Goal: Task Accomplishment & Management: Complete application form

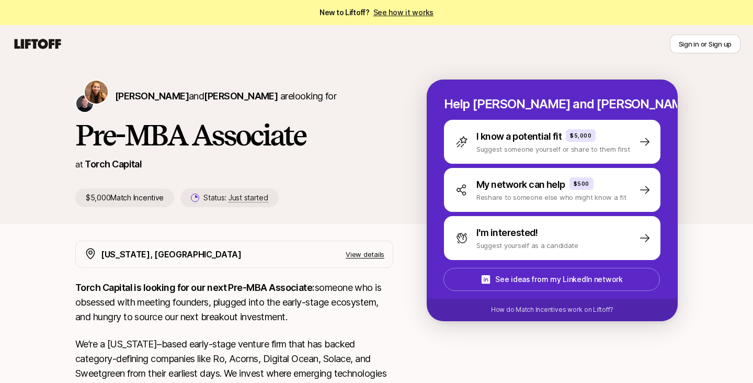
click at [400, 12] on link "See how it works" at bounding box center [403, 12] width 61 height 9
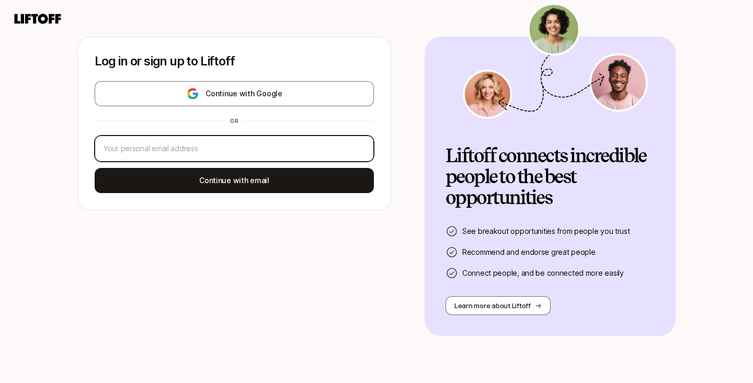
click at [291, 144] on input "email" at bounding box center [235, 148] width 262 height 13
type input "[EMAIL_ADDRESS][DOMAIN_NAME]"
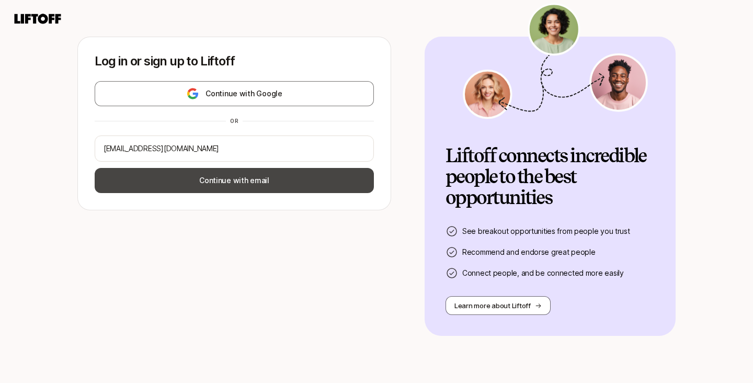
click at [260, 180] on button "Continue with email" at bounding box center [234, 180] width 279 height 25
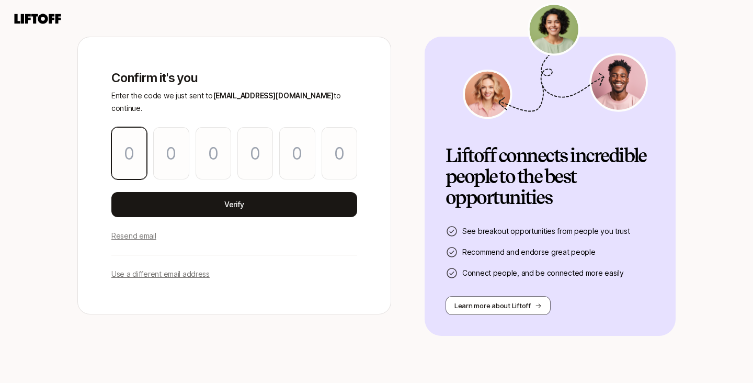
type input "8"
type input "1"
type input "8"
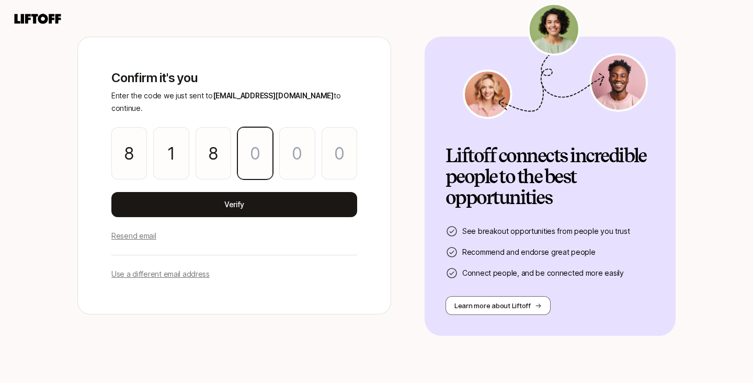
type input "5"
type input "2"
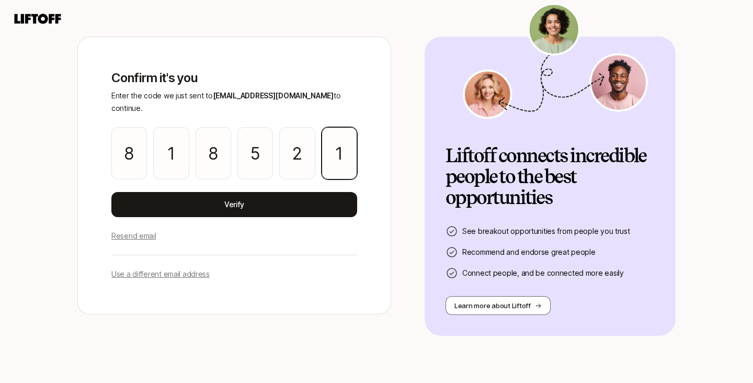
type input "1"
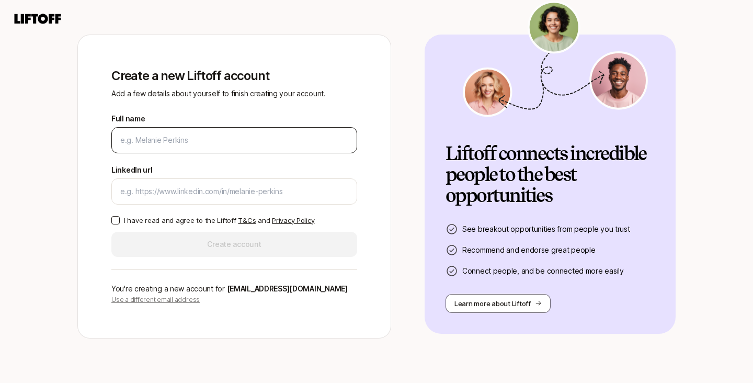
click at [257, 137] on input "Full name" at bounding box center [234, 140] width 228 height 13
type input "[PERSON_NAME]"
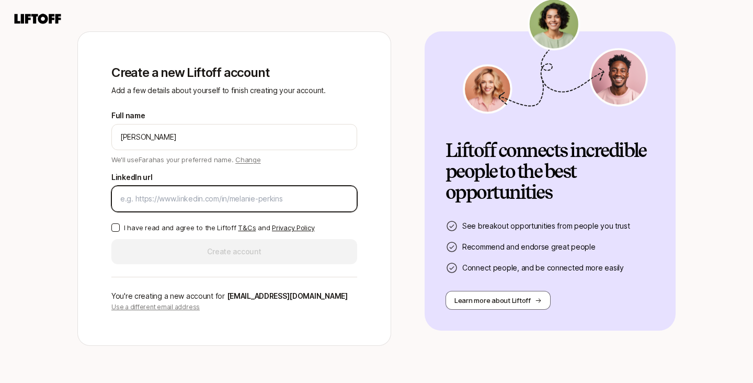
click at [253, 197] on input "LinkedIn url" at bounding box center [234, 198] width 228 height 13
paste input "[URL][DOMAIN_NAME][PERSON_NAME]"
type input "[URL][DOMAIN_NAME][PERSON_NAME]"
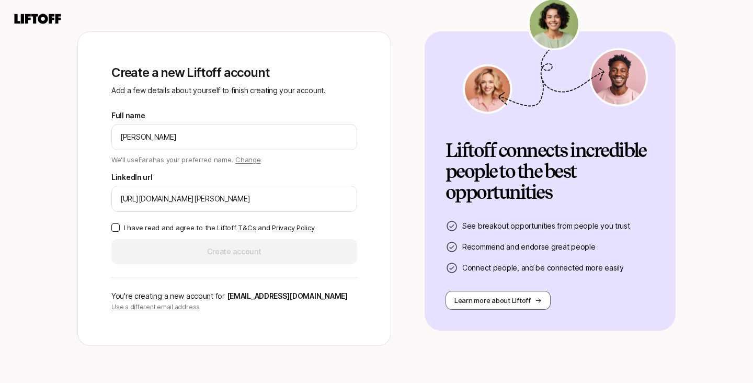
click at [169, 230] on p "I have read and agree to the Liftoff T&Cs and Privacy Policy" at bounding box center [219, 227] width 190 height 10
click at [120, 230] on button "I have read and agree to the Liftoff T&Cs and Privacy Policy" at bounding box center [115, 227] width 8 height 8
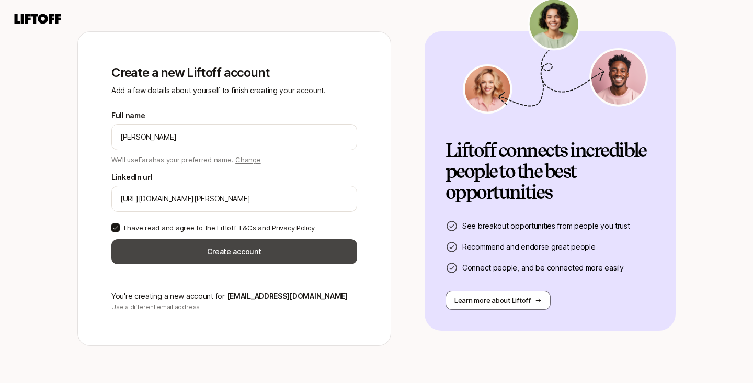
click at [174, 245] on button "Create account" at bounding box center [234, 251] width 246 height 25
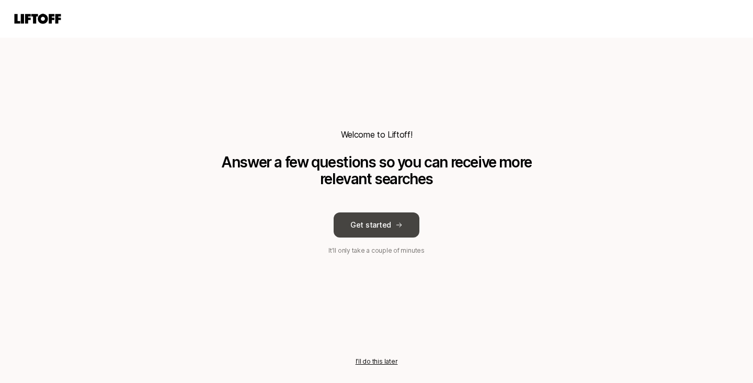
click at [399, 232] on button "Get started" at bounding box center [377, 224] width 86 height 25
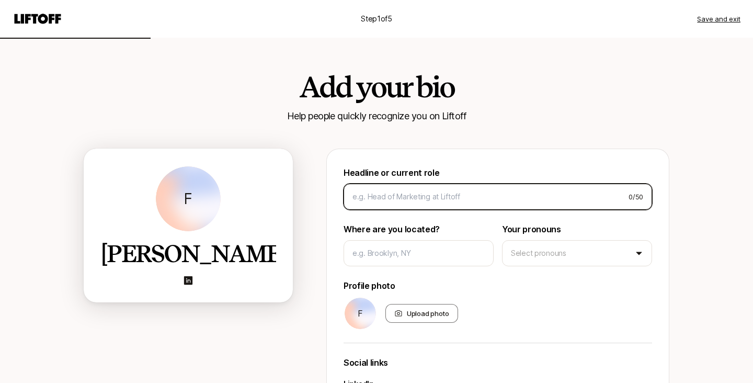
click at [398, 197] on input at bounding box center [487, 196] width 268 height 13
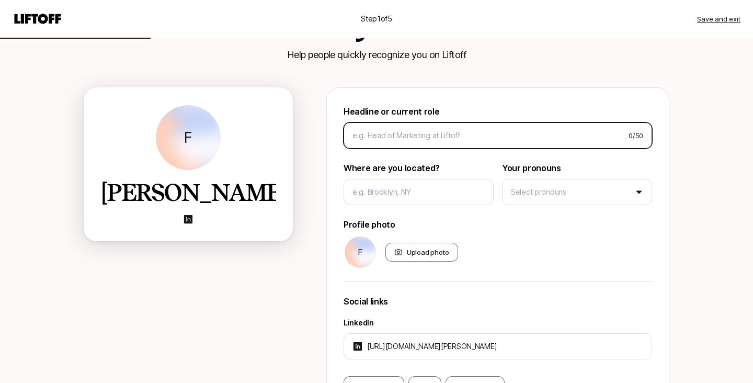
scroll to position [73, 0]
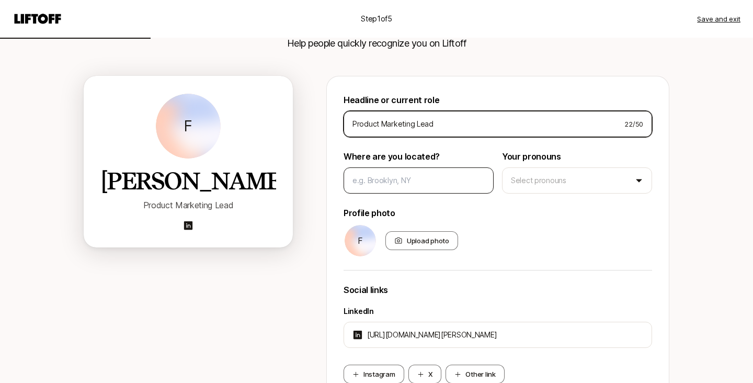
type input "Product Marketing Lead"
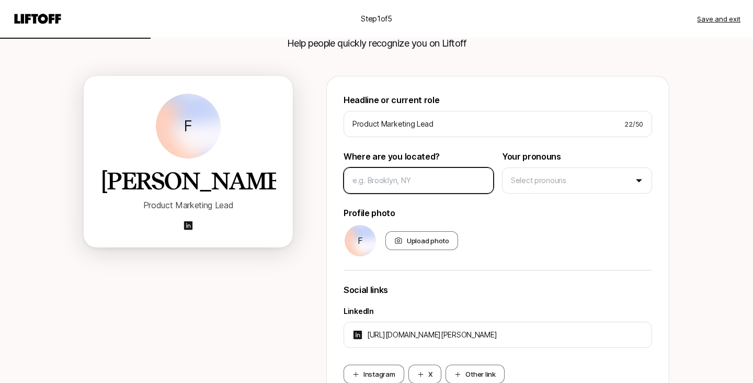
click at [395, 182] on input at bounding box center [419, 180] width 132 height 13
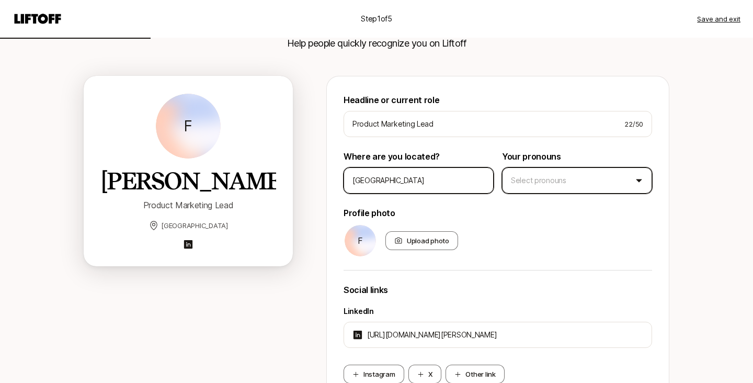
type input "[GEOGRAPHIC_DATA]"
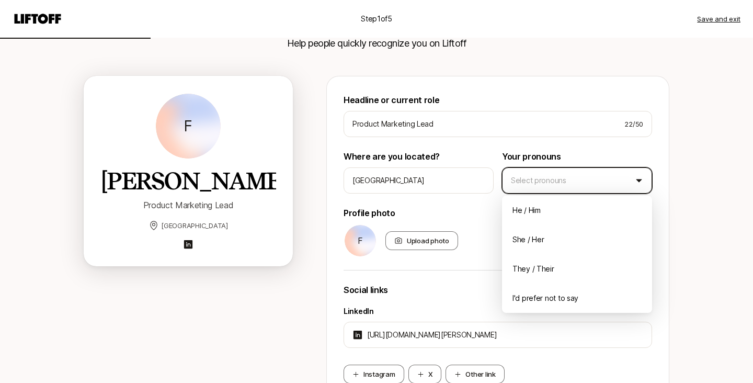
click at [536, 181] on html "Step 1 of 5 Save and exit Add your bio Help people quickly recognize you on Lif…" at bounding box center [376, 118] width 753 height 383
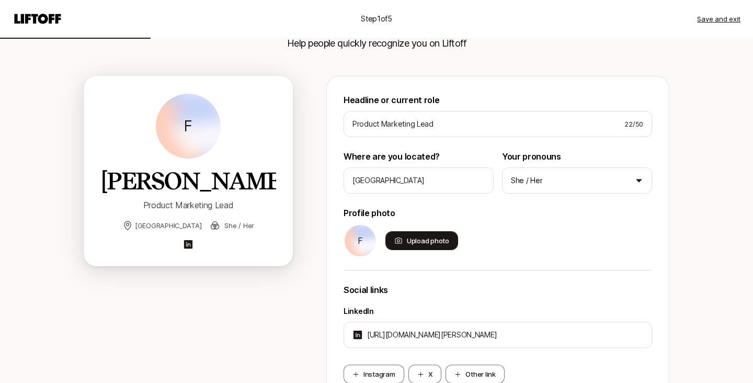
click at [438, 242] on div "Upload photo" at bounding box center [422, 240] width 73 height 19
click at [456, 248] on input "Upload photo" at bounding box center [457, 249] width 2 height 2
type input "C:\fakepath\0066 copy-min.jpg"
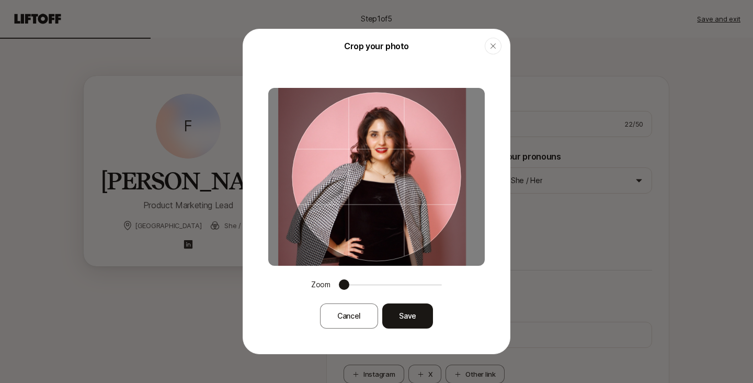
drag, startPoint x: 417, startPoint y: 198, endPoint x: 399, endPoint y: 189, distance: 21.1
click at [398, 188] on div at bounding box center [376, 177] width 169 height 169
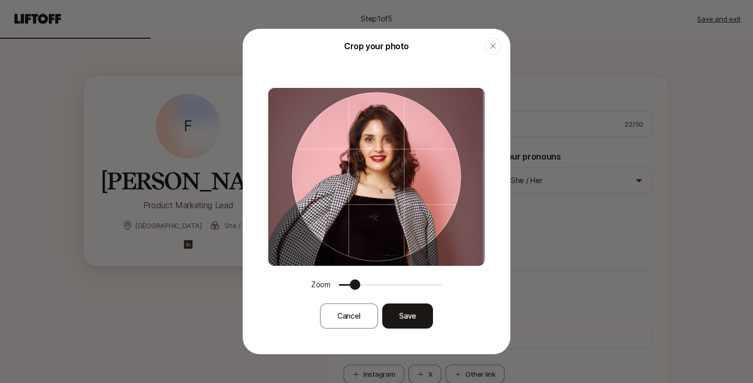
drag, startPoint x: 399, startPoint y: 189, endPoint x: 401, endPoint y: 207, distance: 18.4
click at [401, 207] on div at bounding box center [376, 177] width 169 height 169
drag, startPoint x: 402, startPoint y: 207, endPoint x: 401, endPoint y: 180, distance: 26.7
click at [401, 180] on div at bounding box center [376, 177] width 169 height 169
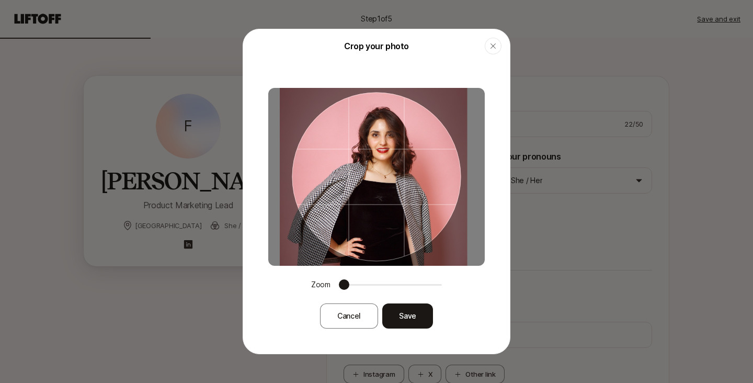
drag, startPoint x: 401, startPoint y: 180, endPoint x: 401, endPoint y: 162, distance: 18.3
click at [401, 162] on div at bounding box center [376, 177] width 169 height 169
click at [412, 317] on button "Save" at bounding box center [407, 315] width 51 height 25
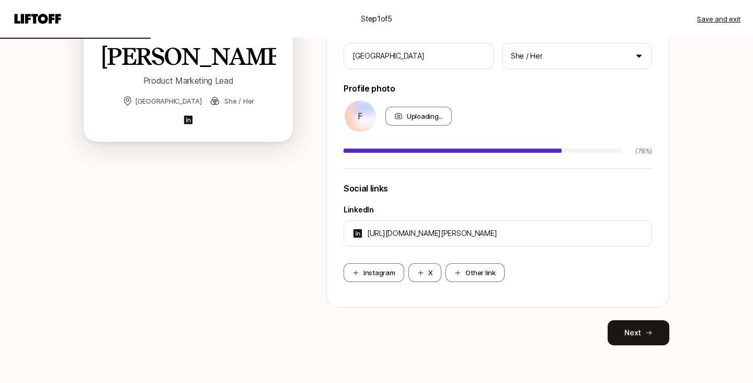
scroll to position [178, 0]
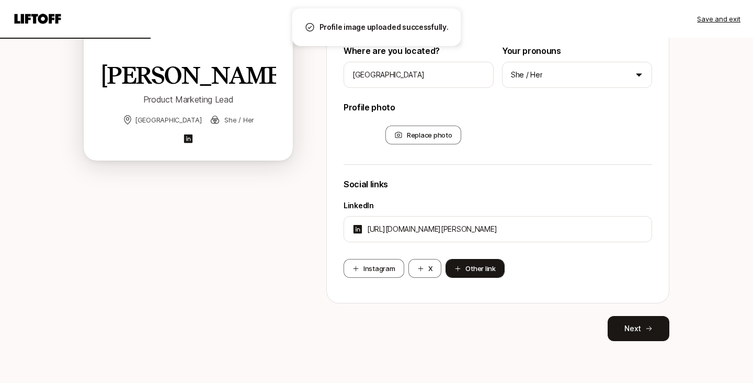
click at [478, 269] on button "Other link" at bounding box center [475, 268] width 59 height 19
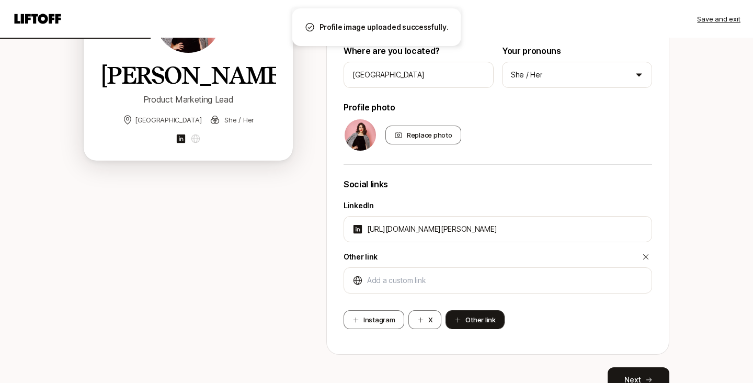
click at [478, 269] on div at bounding box center [498, 280] width 309 height 26
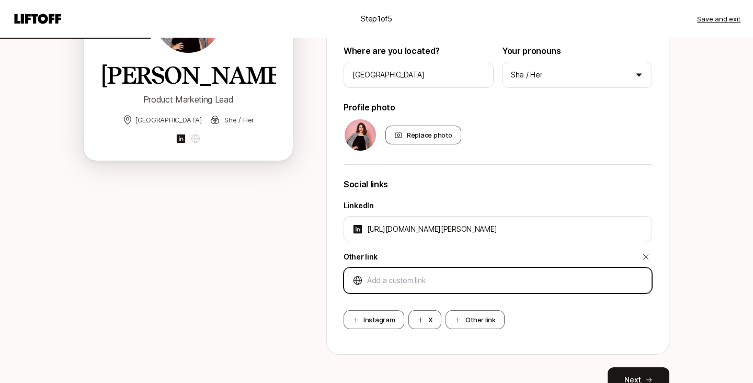
click at [520, 276] on input at bounding box center [505, 280] width 276 height 13
paste input "[URL][DOMAIN_NAME]"
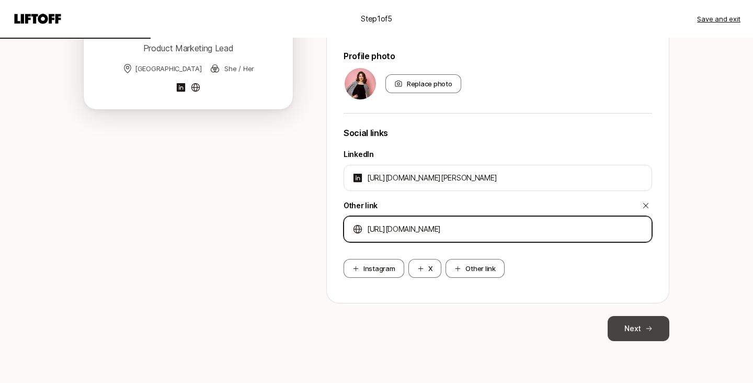
type input "[URL][DOMAIN_NAME]"
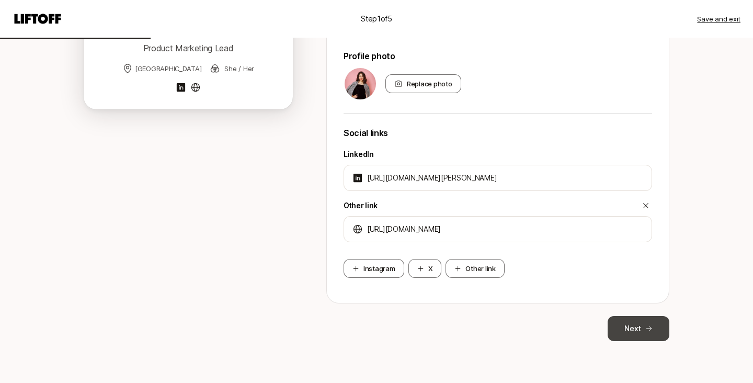
click at [619, 330] on button "Next" at bounding box center [639, 328] width 62 height 25
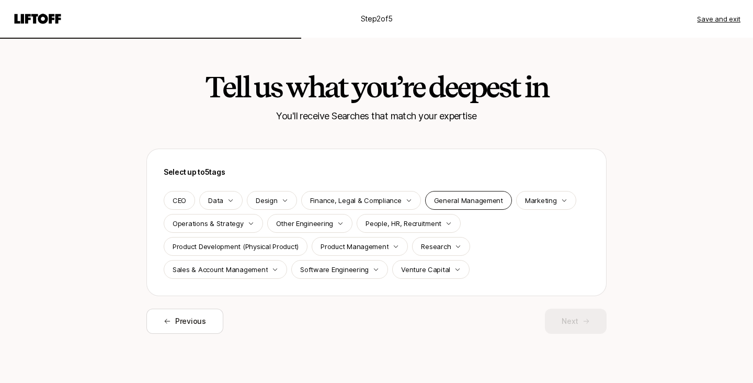
click at [450, 204] on p "General Management" at bounding box center [468, 200] width 69 height 10
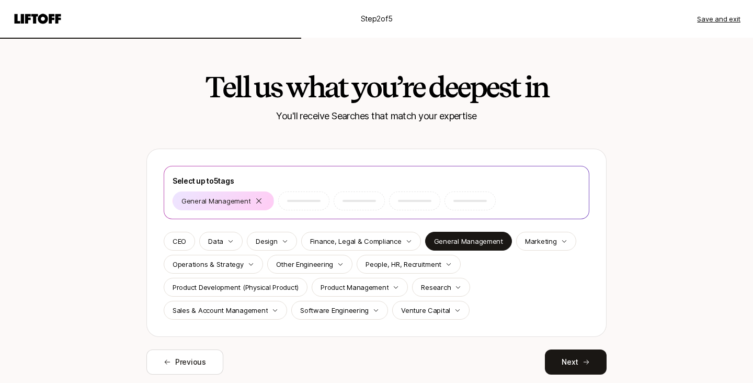
click at [532, 237] on p "Marketing" at bounding box center [541, 241] width 32 height 10
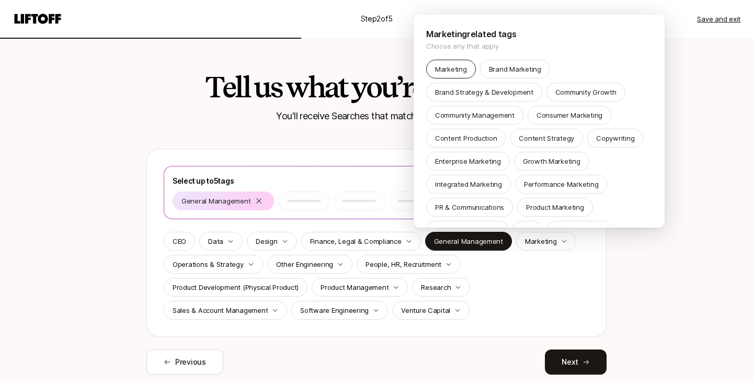
click at [452, 64] on p "Marketing" at bounding box center [451, 69] width 32 height 10
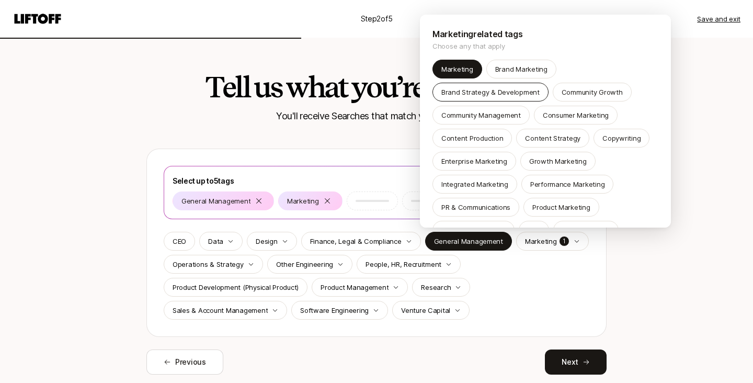
click at [481, 90] on p "Brand Strategy & Development" at bounding box center [490, 92] width 98 height 10
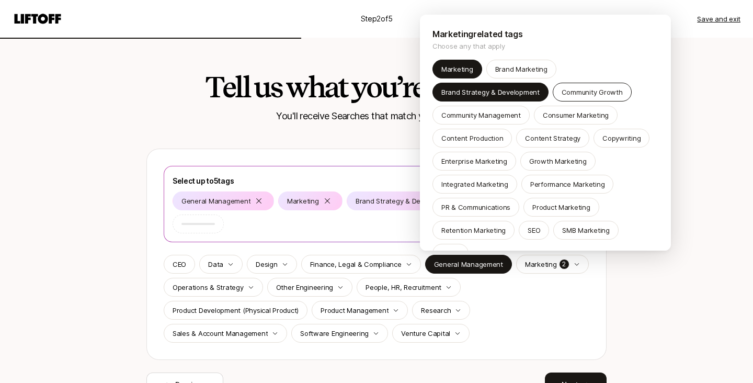
click at [578, 94] on p "Community Growth" at bounding box center [592, 92] width 61 height 10
click at [575, 117] on p "Consumer Marketing" at bounding box center [576, 115] width 66 height 10
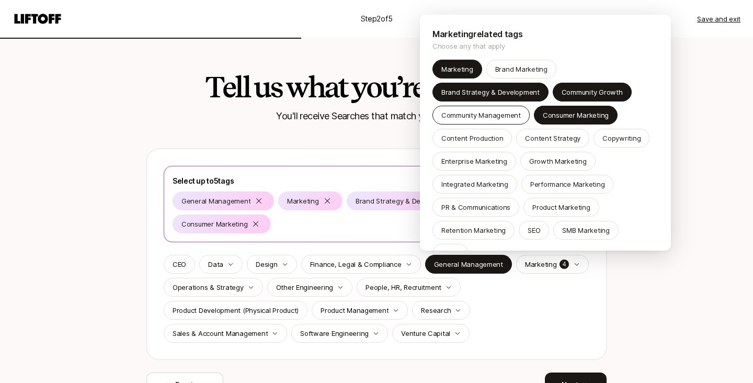
click at [488, 117] on p "Community Management" at bounding box center [481, 115] width 80 height 10
click at [546, 144] on div "Content Strategy" at bounding box center [552, 138] width 73 height 19
click at [332, 236] on html "Step 2 of 5 Save and exit Tell us what you’re deepest in You'll receive Searche…" at bounding box center [376, 191] width 753 height 383
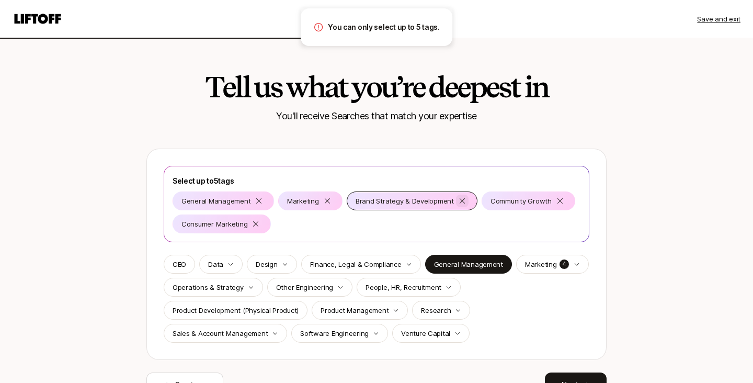
click at [460, 201] on icon at bounding box center [462, 201] width 8 height 8
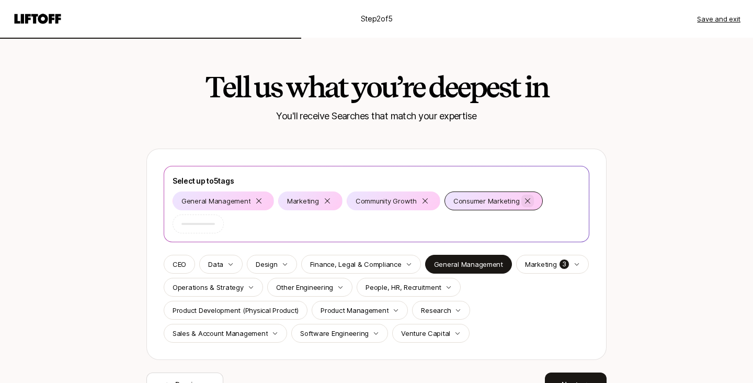
click at [423, 197] on icon at bounding box center [425, 201] width 8 height 8
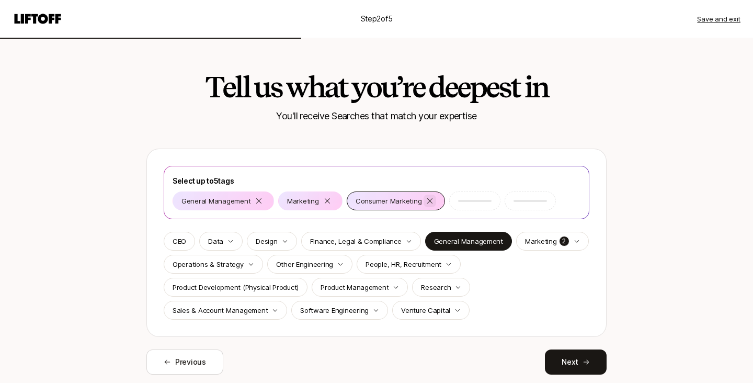
click at [426, 197] on icon at bounding box center [430, 201] width 8 height 8
click at [436, 289] on p "Research" at bounding box center [436, 287] width 30 height 10
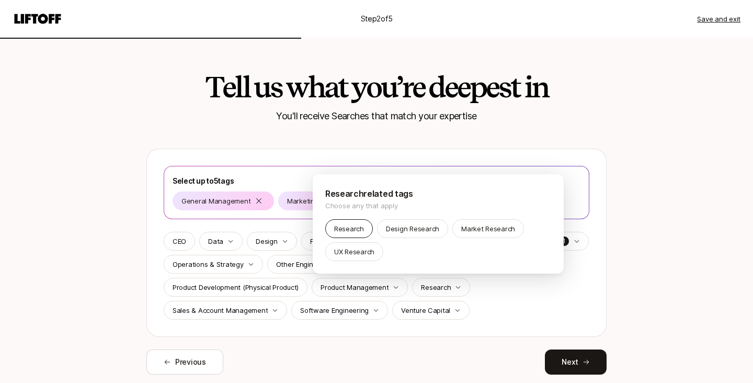
click at [360, 230] on p "Research" at bounding box center [349, 228] width 30 height 10
click at [260, 253] on html "Step 2 of 5 Save and exit Tell us what you’re deepest in You'll receive Searche…" at bounding box center [376, 191] width 753 height 383
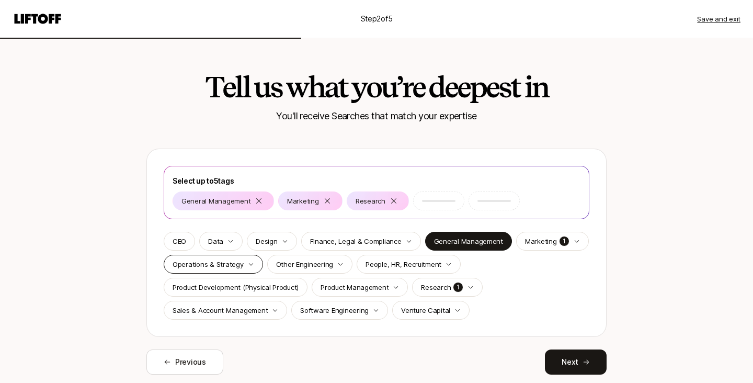
click at [238, 266] on p "Operations & Strategy" at bounding box center [208, 264] width 71 height 10
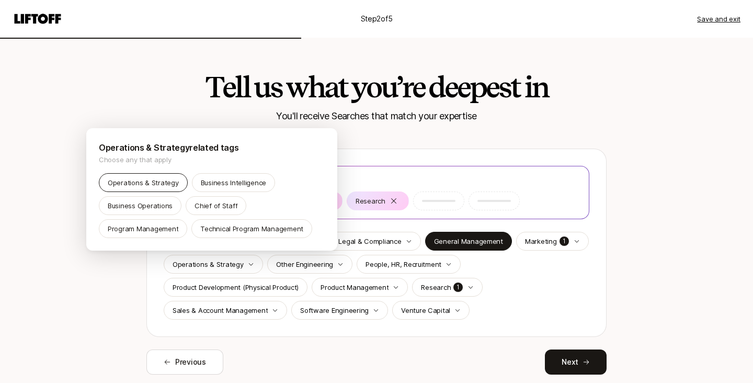
click at [168, 185] on p "Operations & Strategy" at bounding box center [143, 182] width 71 height 10
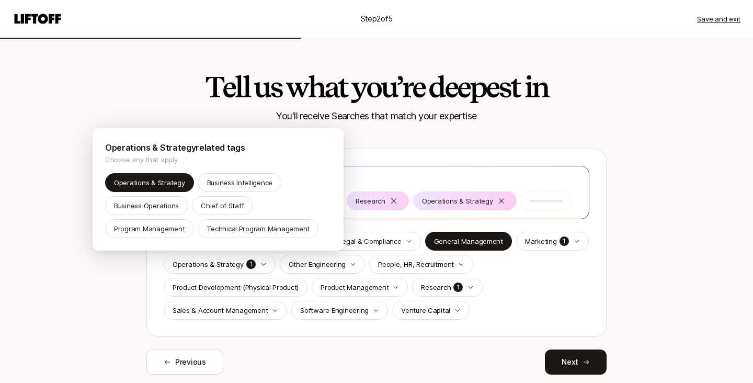
click at [358, 287] on html "Step 2 of 5 Save and exit Tell us what you’re deepest in You'll receive Searche…" at bounding box center [376, 191] width 753 height 383
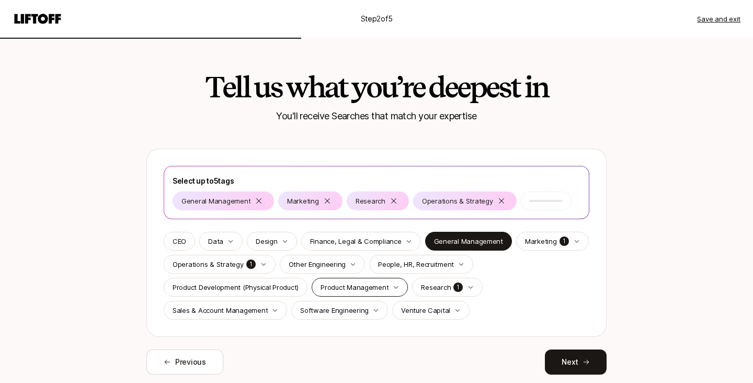
click at [358, 289] on p "Product Management" at bounding box center [355, 287] width 68 height 10
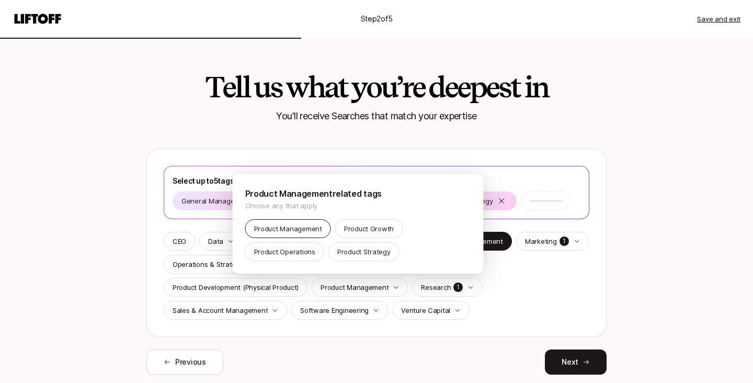
click at [299, 229] on p "Product Management" at bounding box center [288, 228] width 68 height 10
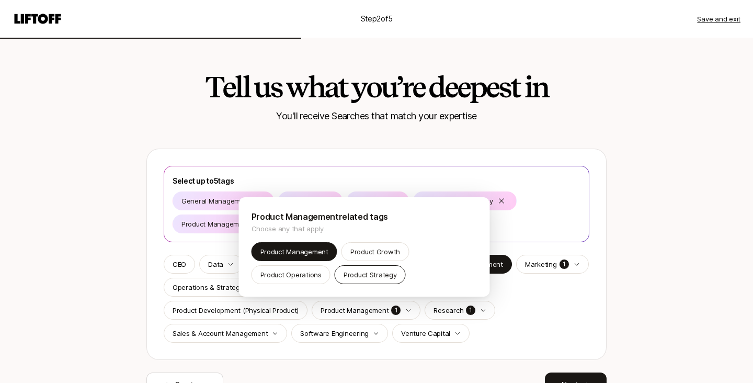
click at [367, 273] on p "Product Strategy" at bounding box center [370, 274] width 53 height 10
click at [222, 203] on html "Step 2 of 5 Save and exit Tell us what you’re deepest in You'll receive Searche…" at bounding box center [376, 191] width 753 height 383
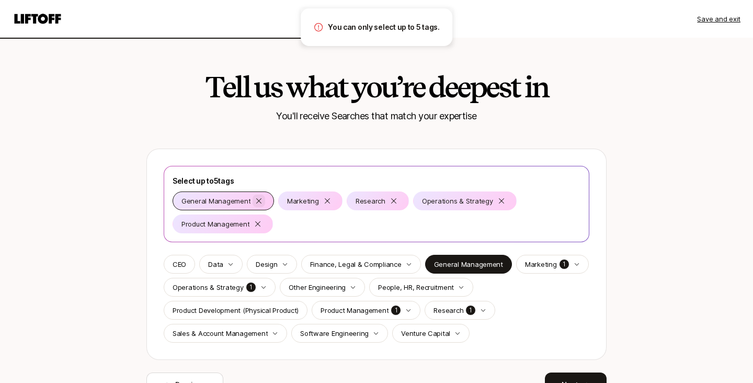
click at [258, 201] on icon at bounding box center [259, 201] width 8 height 8
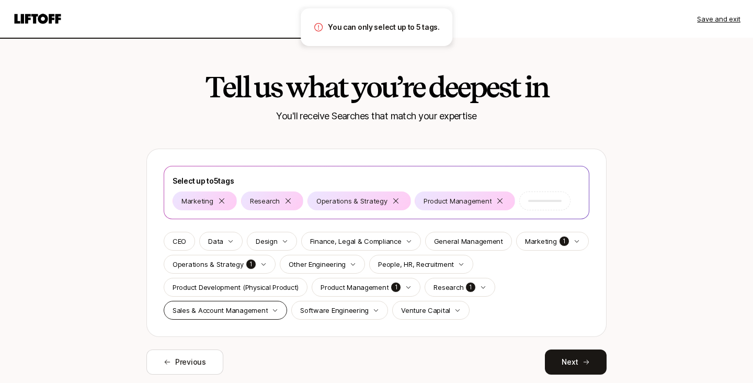
click at [245, 311] on p "Sales & Account Management" at bounding box center [220, 310] width 95 height 10
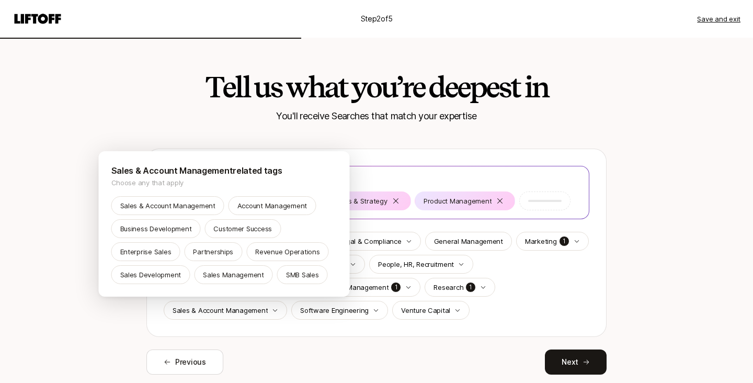
click at [309, 312] on html "Step 2 of 5 Save and exit Tell us what you’re deepest in You'll receive Searche…" at bounding box center [376, 191] width 753 height 383
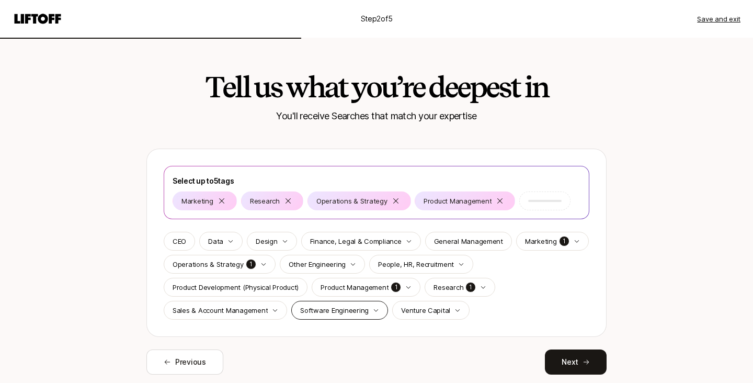
click at [335, 311] on p "Software Engineering" at bounding box center [334, 310] width 69 height 10
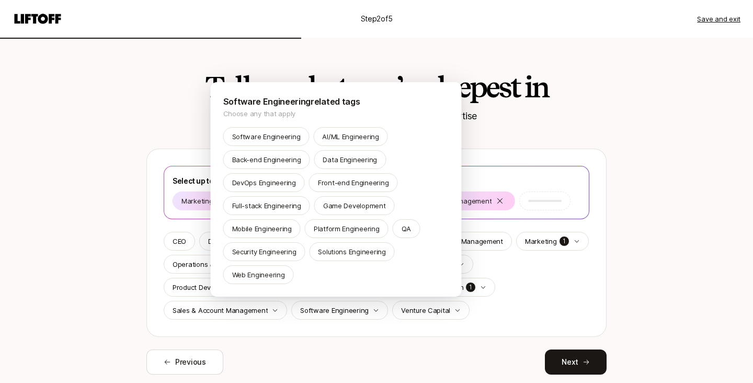
click at [161, 243] on html "Step 2 of 5 Save and exit Tell us what you’re deepest in You'll receive Searche…" at bounding box center [376, 191] width 753 height 383
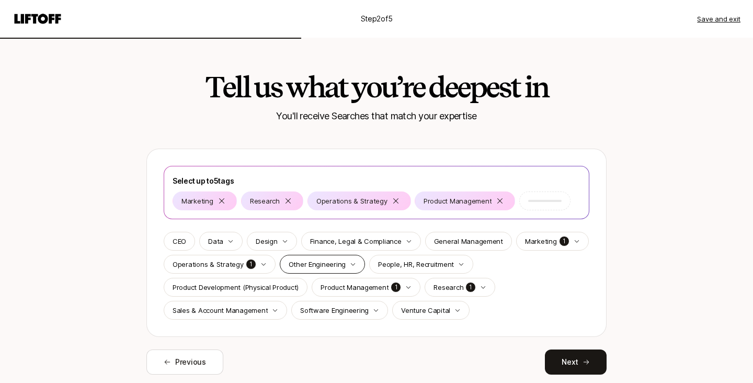
click at [342, 266] on div "Other Engineering" at bounding box center [323, 264] width 86 height 19
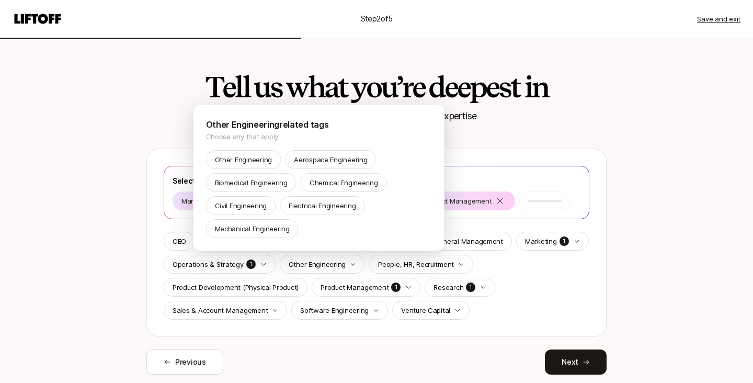
click at [463, 114] on html "Step 2 of 5 Save and exit Tell us what you’re deepest in You'll receive Searche…" at bounding box center [376, 191] width 753 height 383
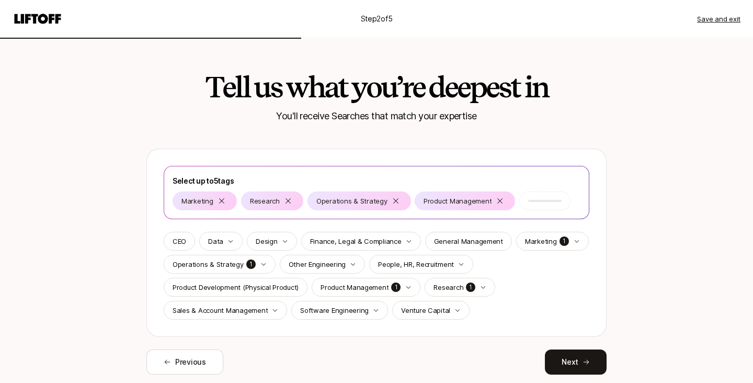
scroll to position [33, 0]
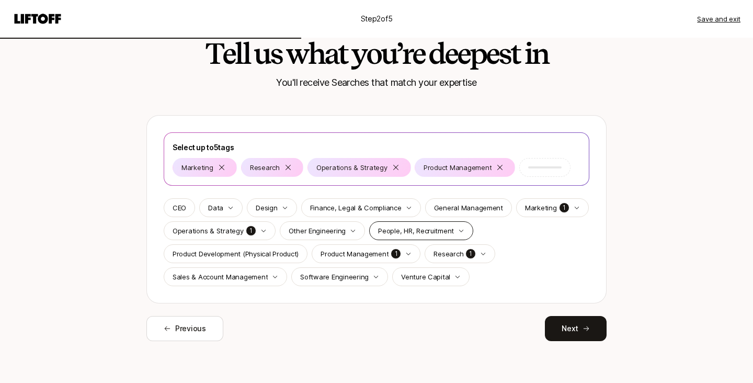
click at [431, 232] on p "People, HR, Recruitment" at bounding box center [416, 230] width 76 height 10
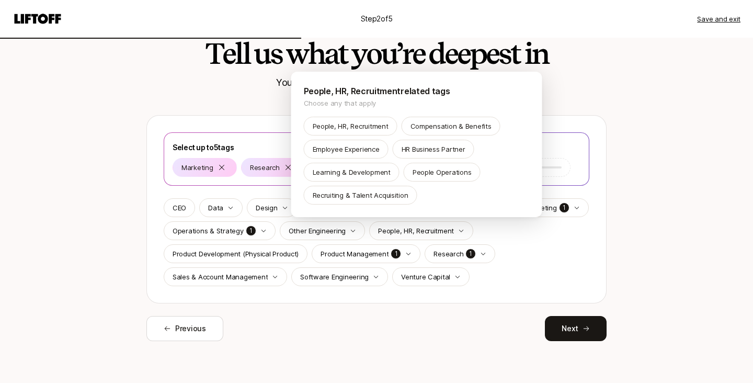
click at [275, 238] on html "Step 2 of 5 Save and exit Tell us what you’re deepest in You'll receive Searche…" at bounding box center [376, 158] width 753 height 383
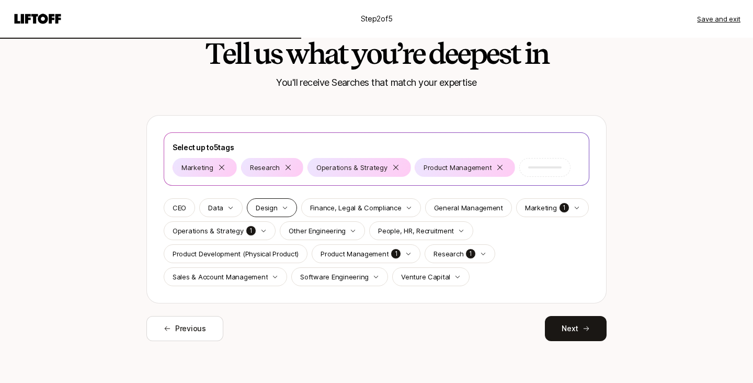
click at [278, 210] on div "Design" at bounding box center [272, 207] width 50 height 19
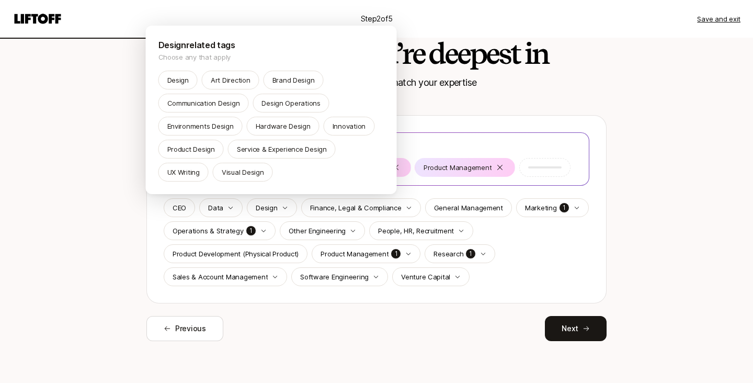
click at [135, 205] on html "Step 2 of 5 Save and exit Tell us what you’re deepest in You'll receive Searche…" at bounding box center [376, 158] width 753 height 383
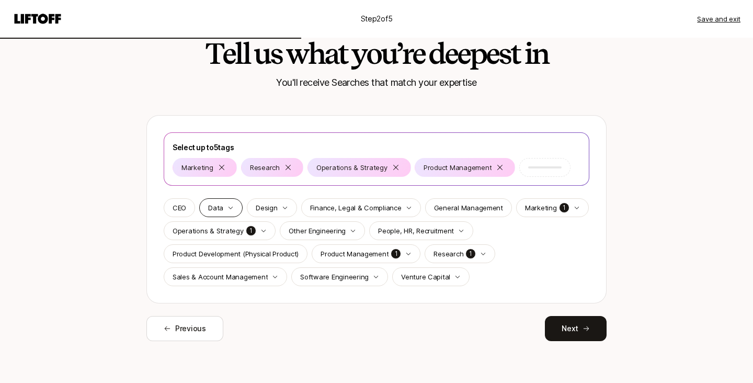
click at [215, 210] on p "Data" at bounding box center [215, 207] width 15 height 10
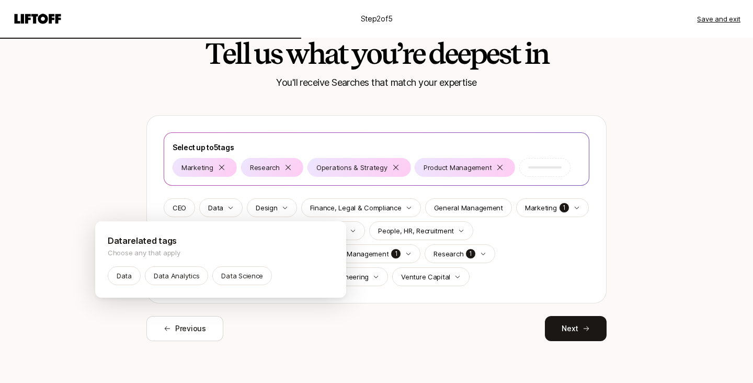
click at [403, 303] on html "Step 2 of 5 Save and exit Tell us what you’re deepest in You'll receive Searche…" at bounding box center [376, 158] width 753 height 383
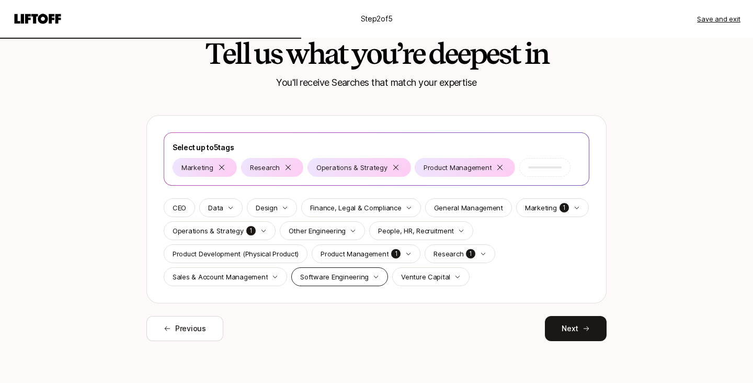
click at [364, 279] on div "Software Engineering" at bounding box center [339, 276] width 97 height 19
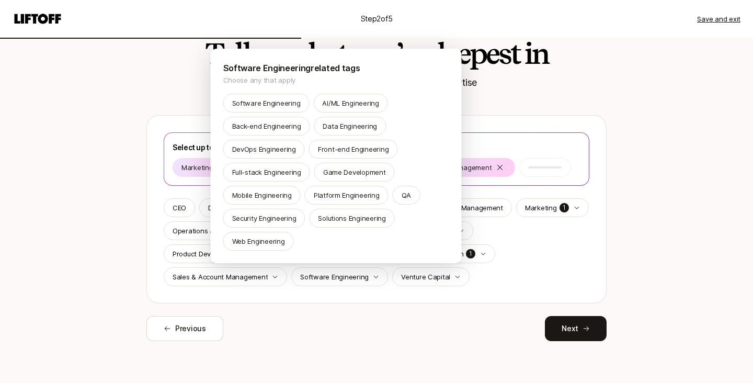
click at [419, 279] on html "Step 2 of 5 Save and exit Tell us what you’re deepest in You'll receive Searche…" at bounding box center [376, 158] width 753 height 383
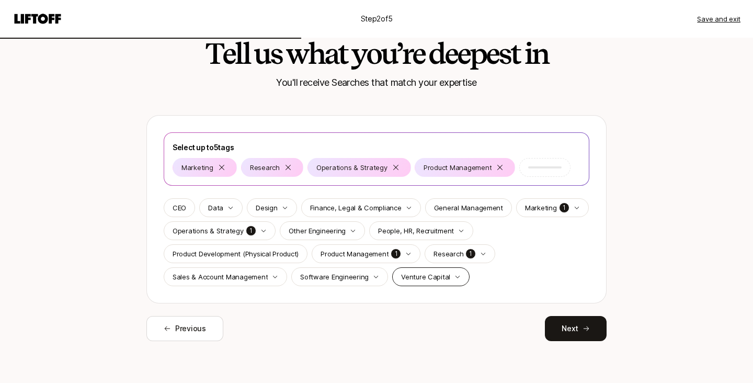
click at [420, 279] on p "Venture Capital" at bounding box center [425, 276] width 49 height 10
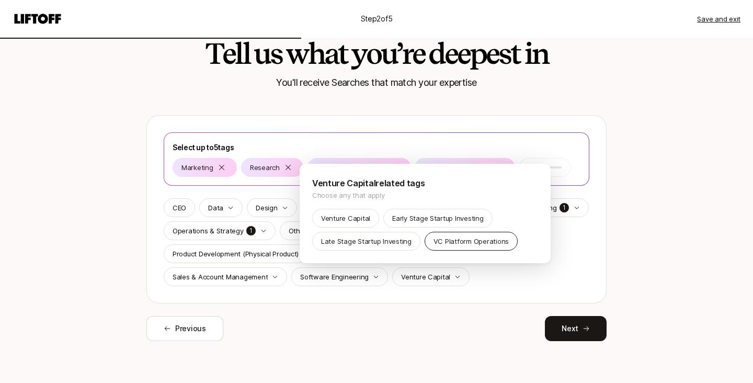
click at [458, 244] on p "VC Platform Operations" at bounding box center [471, 241] width 75 height 10
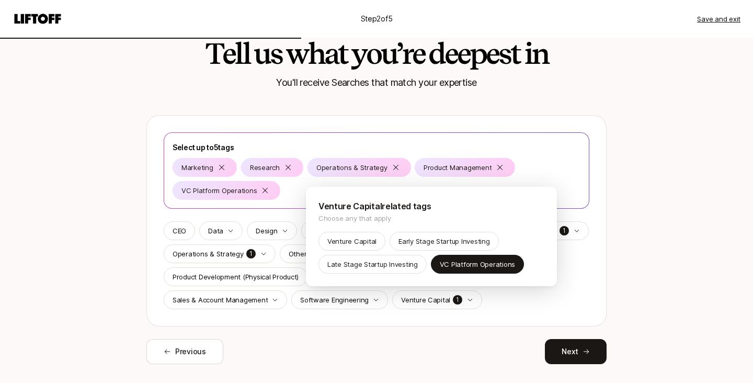
click at [516, 308] on html "Step 2 of 5 Save and exit Tell us what you’re deepest in You'll receive Searche…" at bounding box center [376, 158] width 753 height 383
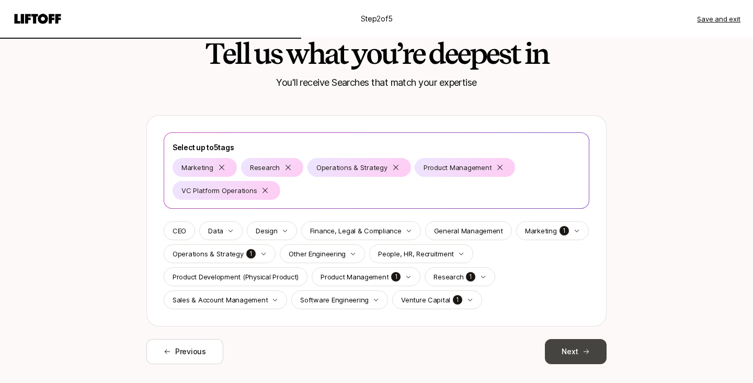
click at [558, 348] on button "Next" at bounding box center [576, 351] width 62 height 25
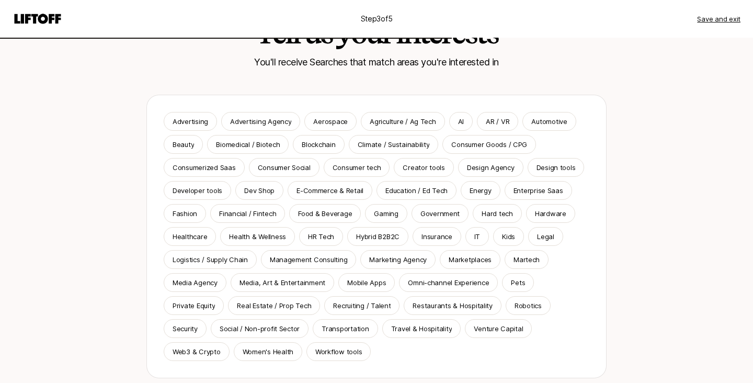
scroll to position [53, 0]
click at [461, 118] on div "AI" at bounding box center [461, 121] width 24 height 19
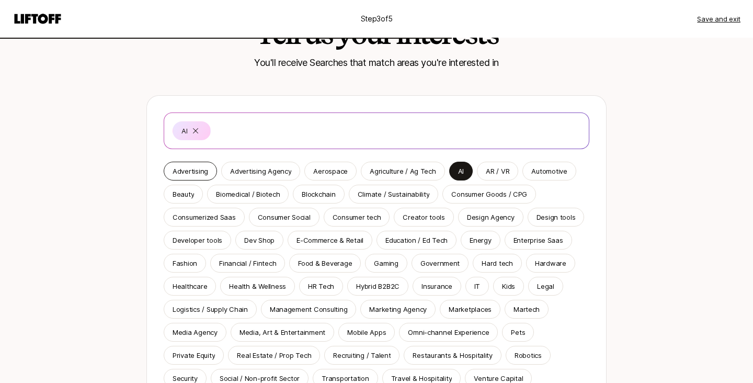
click at [191, 174] on p "Advertising" at bounding box center [191, 171] width 36 height 10
click at [330, 195] on p "Blockchain" at bounding box center [318, 194] width 33 height 10
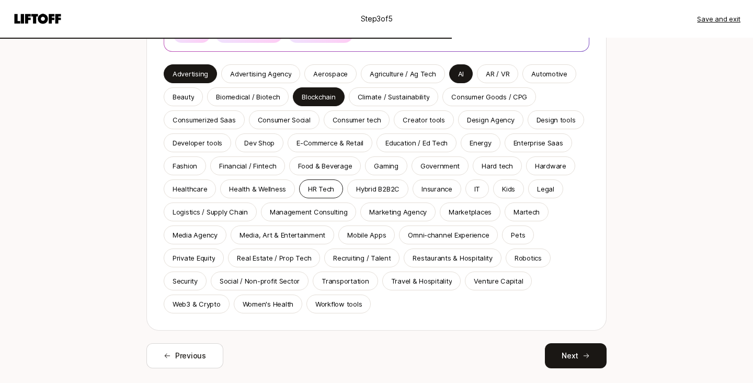
scroll to position [178, 0]
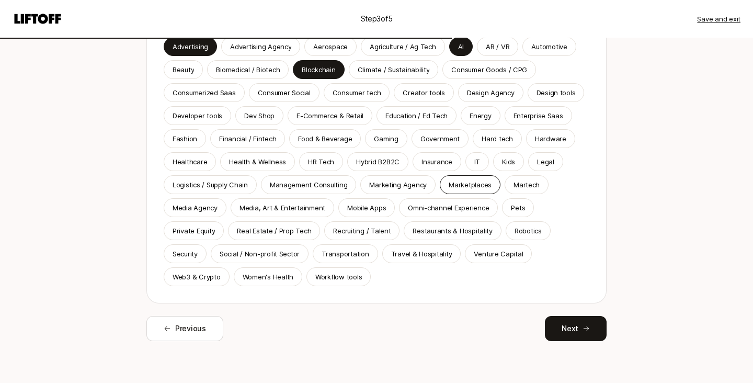
click at [458, 182] on p "Marketplaces" at bounding box center [470, 184] width 43 height 10
click at [206, 279] on p "Web3 & Crypto" at bounding box center [197, 276] width 48 height 10
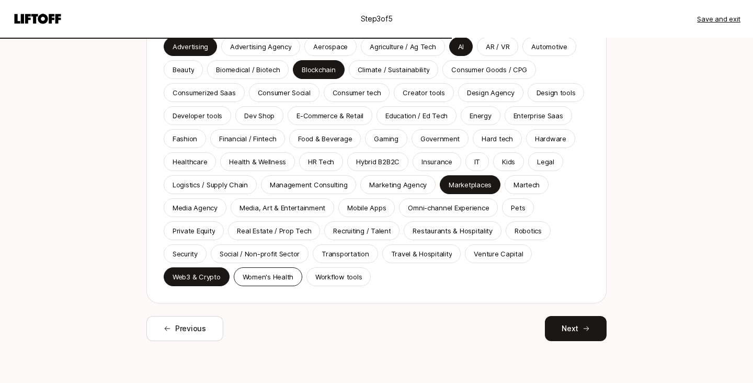
click at [282, 277] on p "Women's Health" at bounding box center [268, 276] width 51 height 10
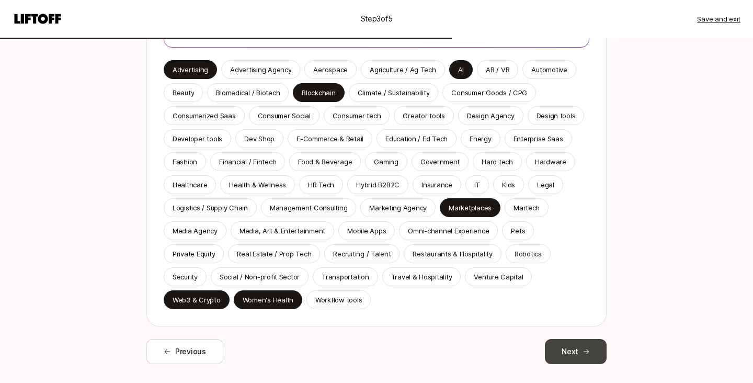
click at [570, 360] on button "Next" at bounding box center [576, 351] width 62 height 25
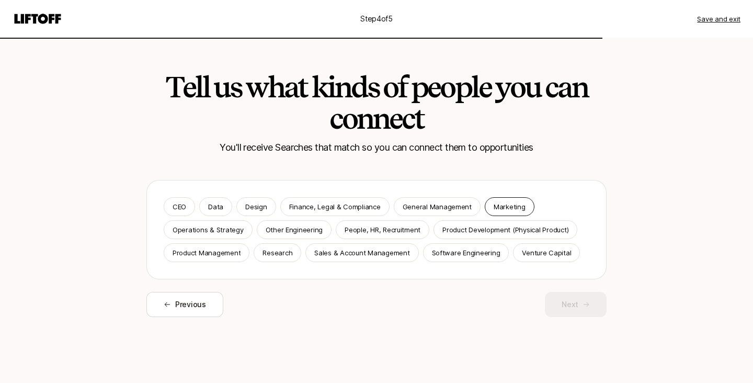
click at [506, 209] on p "Marketing" at bounding box center [510, 206] width 32 height 10
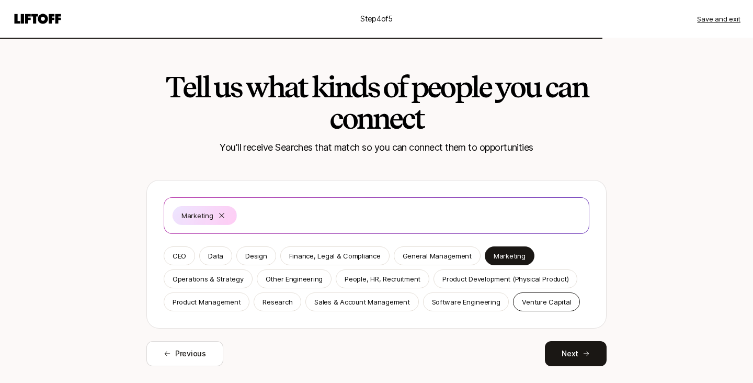
click at [551, 304] on p "Venture Capital" at bounding box center [546, 302] width 49 height 10
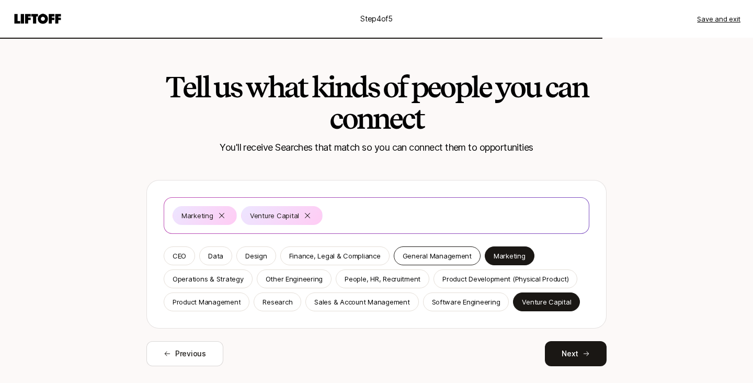
click at [420, 258] on p "General Management" at bounding box center [437, 256] width 69 height 10
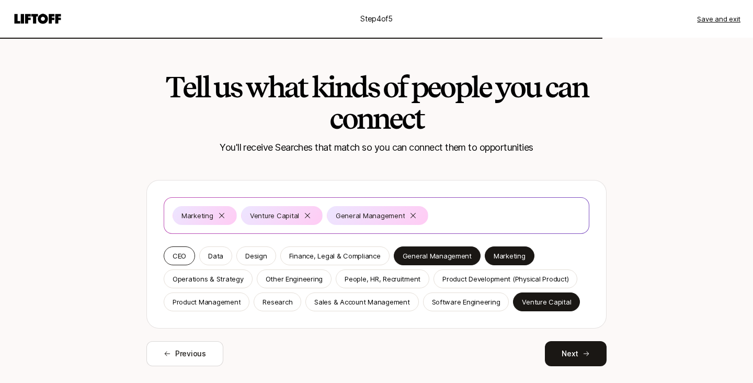
click at [180, 259] on p "CEO" at bounding box center [180, 256] width 14 height 10
click at [213, 300] on p "Product Management" at bounding box center [207, 302] width 68 height 10
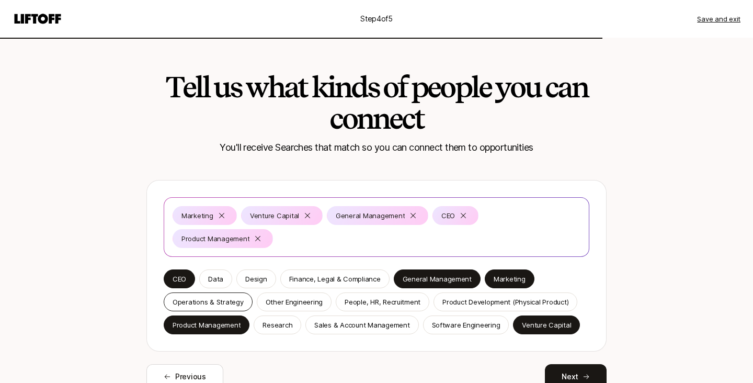
click at [206, 297] on p "Operations & Strategy" at bounding box center [208, 302] width 71 height 10
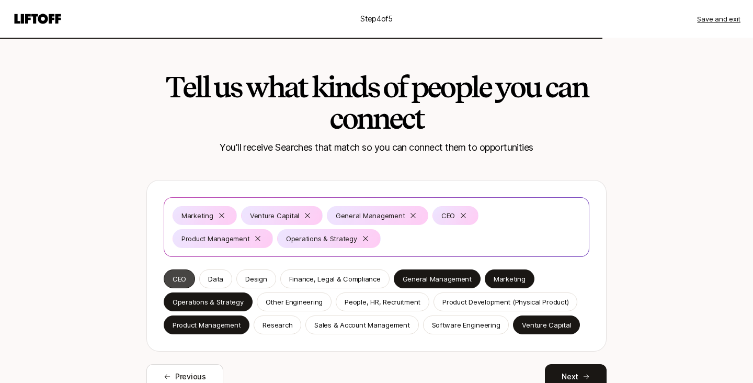
click at [181, 277] on p "CEO" at bounding box center [180, 279] width 14 height 10
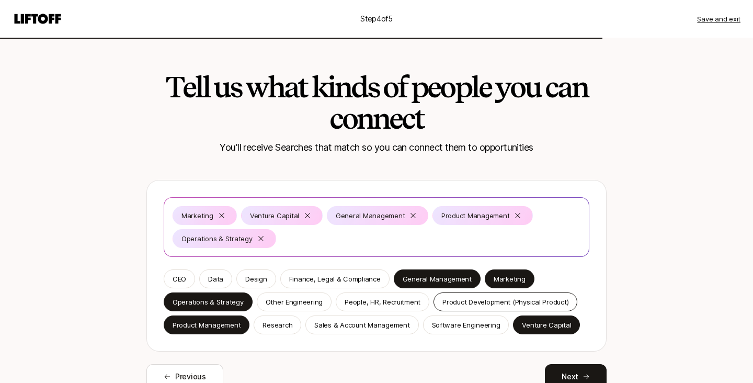
click at [459, 303] on p "Product Development (Physical Product)" at bounding box center [506, 302] width 126 height 10
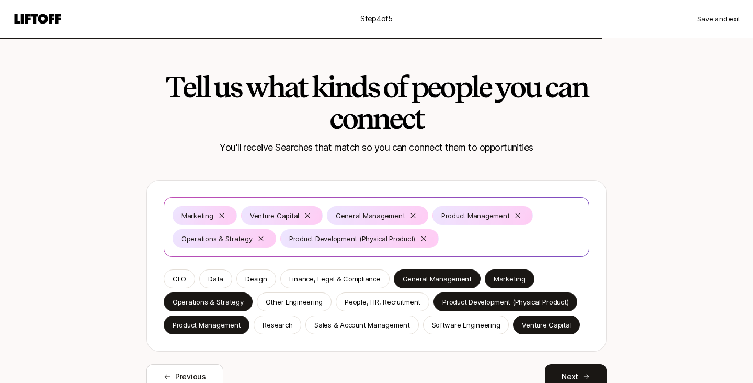
scroll to position [48, 0]
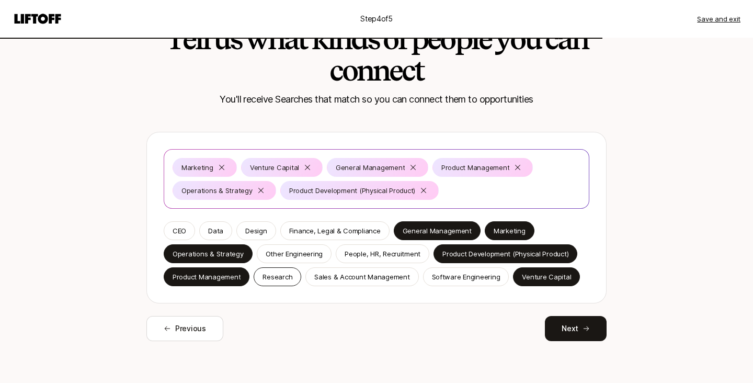
click at [276, 279] on p "Research" at bounding box center [278, 276] width 30 height 10
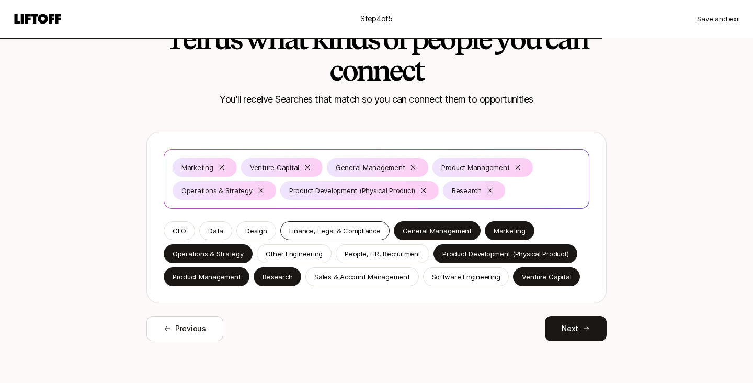
click at [337, 232] on p "Finance, Legal & Compliance" at bounding box center [335, 230] width 92 height 10
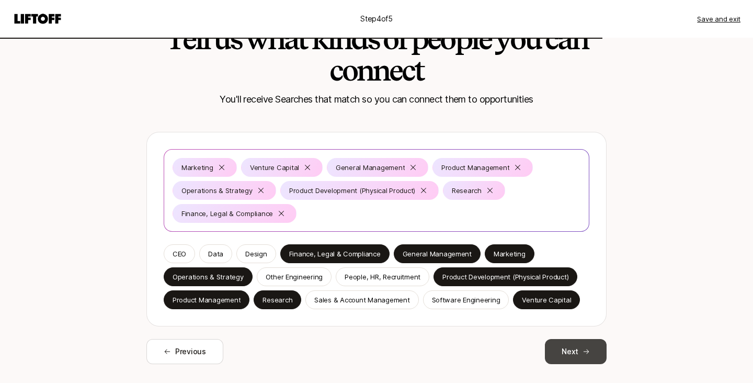
click at [572, 352] on button "Next" at bounding box center [576, 351] width 62 height 25
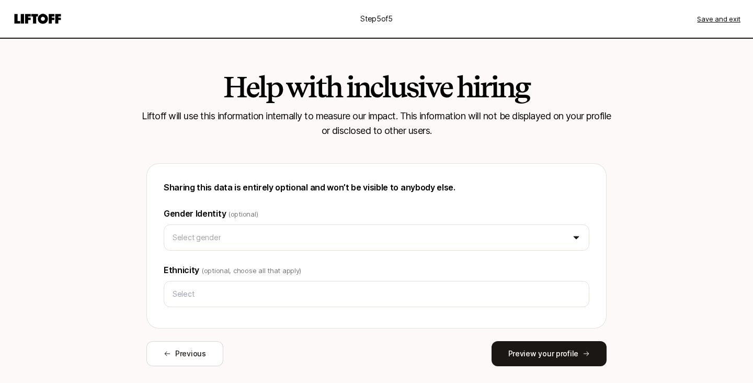
scroll to position [25, 0]
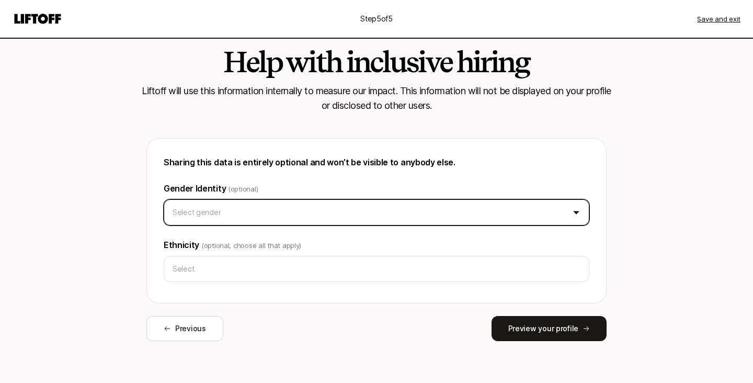
click at [273, 210] on html "Step 5 of 5 Save and exit Help with inclusive hiring Liftoff will use this info…" at bounding box center [376, 166] width 753 height 383
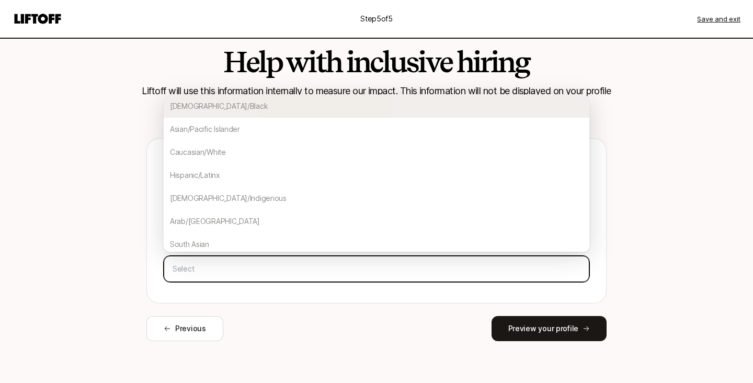
click at [269, 266] on input "text" at bounding box center [376, 268] width 416 height 19
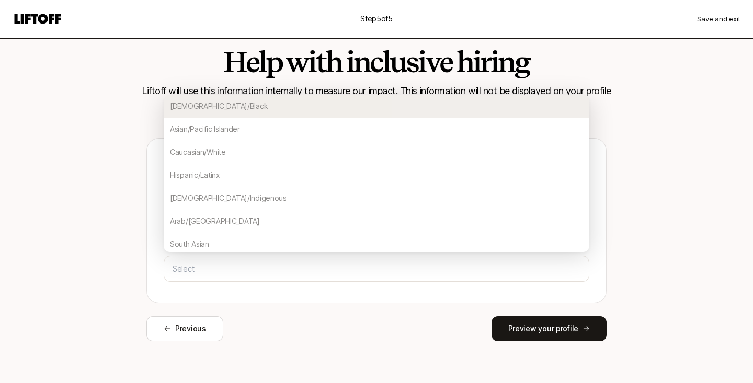
click at [114, 264] on div "Help with inclusive hiring Liftoff will use this information internally to meas…" at bounding box center [376, 198] width 603 height 370
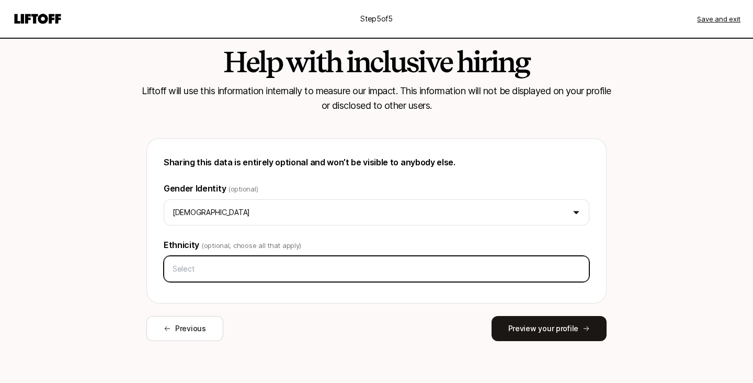
click at [212, 264] on input "text" at bounding box center [376, 268] width 416 height 19
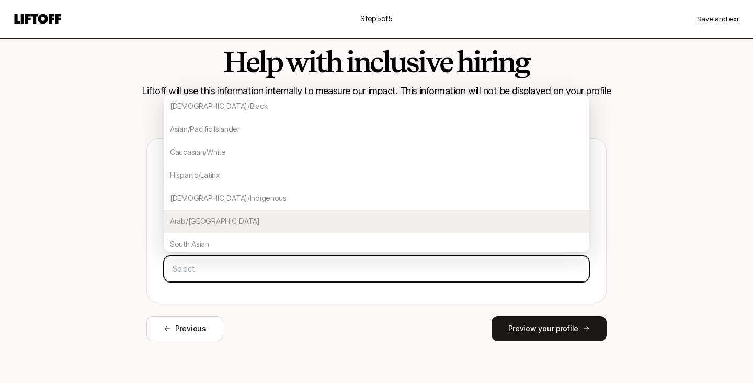
click at [256, 221] on div "Arab/[GEOGRAPHIC_DATA]" at bounding box center [377, 221] width 426 height 23
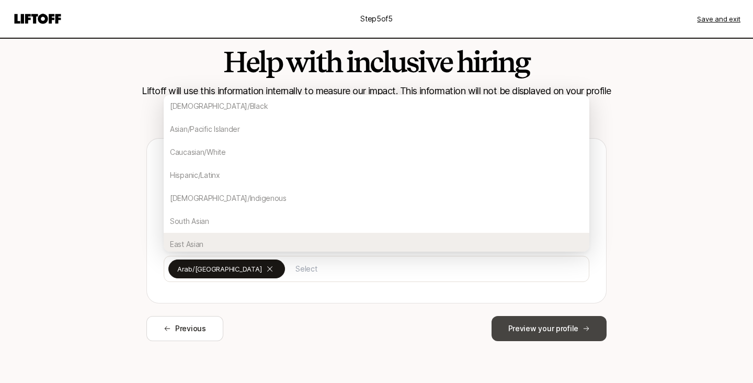
click at [562, 326] on button "Preview your profile" at bounding box center [549, 328] width 115 height 25
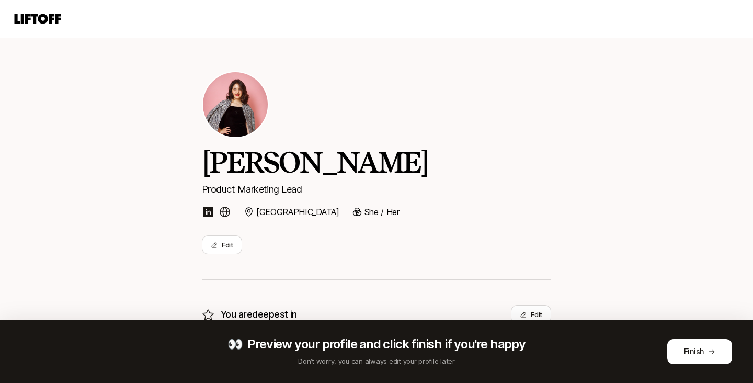
scroll to position [117, 0]
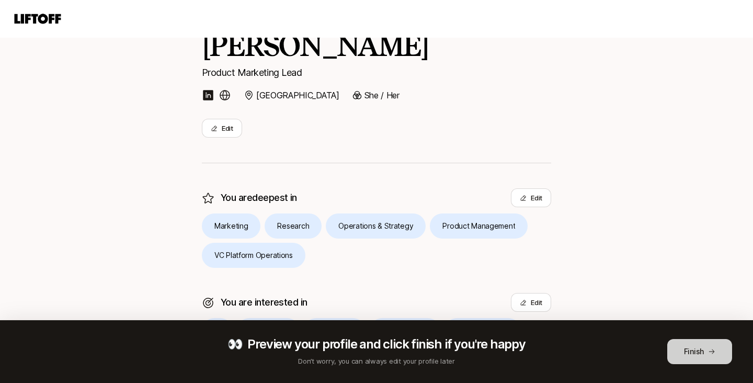
click at [715, 350] on icon at bounding box center [711, 351] width 7 height 7
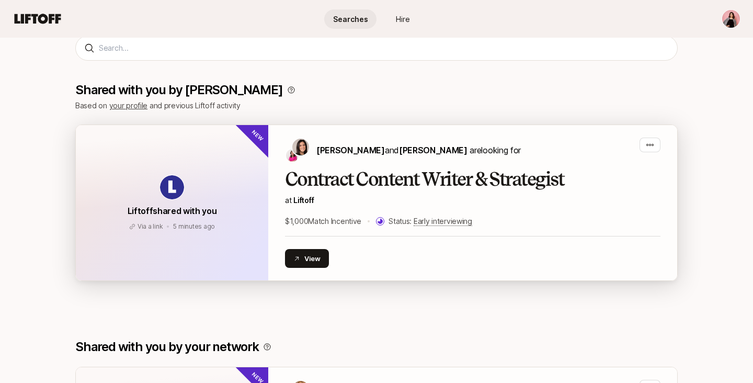
scroll to position [148, 0]
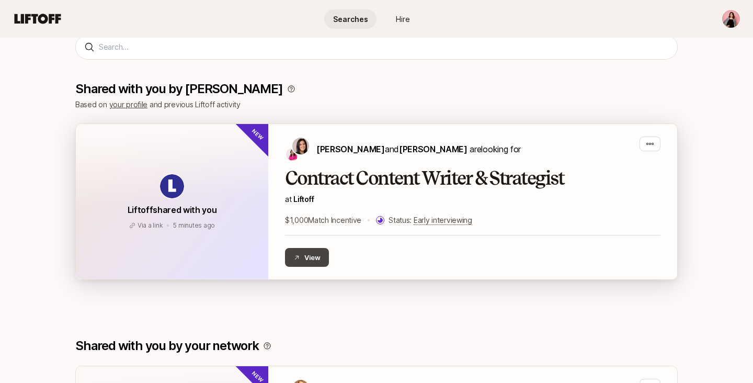
click at [315, 257] on button "View" at bounding box center [307, 257] width 44 height 19
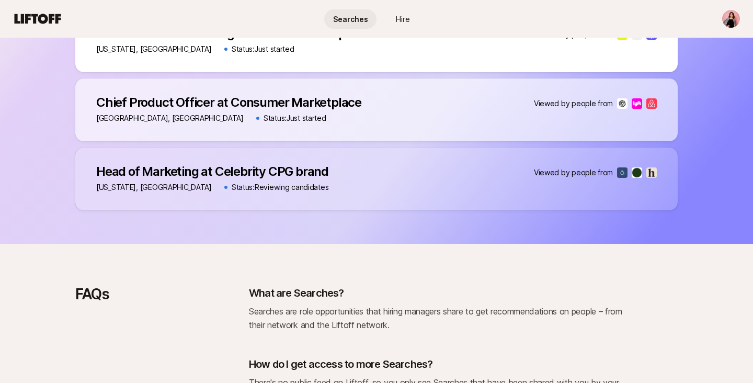
scroll to position [788, 0]
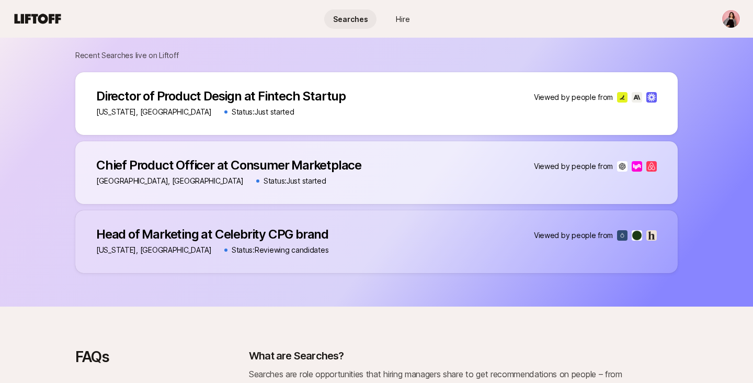
click at [285, 229] on p "Head of Marketing at Celebrity CPG brand" at bounding box center [212, 234] width 232 height 15
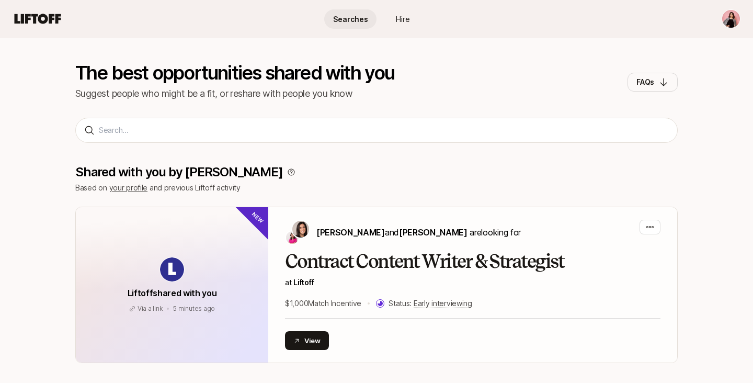
scroll to position [0, 0]
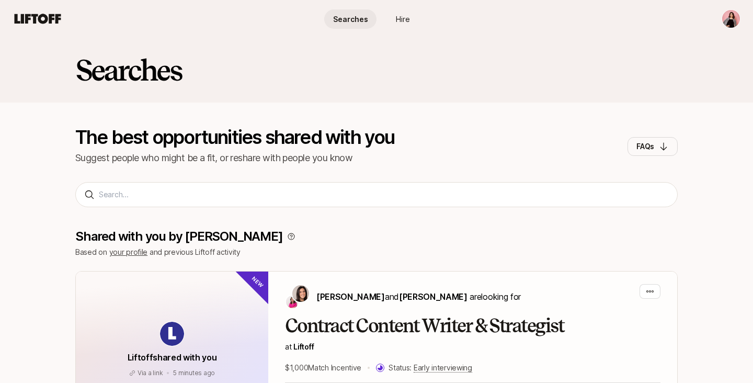
click at [398, 22] on span "Hire" at bounding box center [403, 19] width 14 height 11
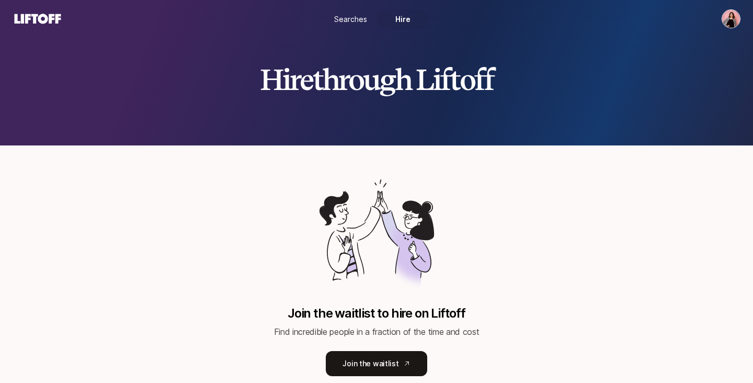
scroll to position [35, 0]
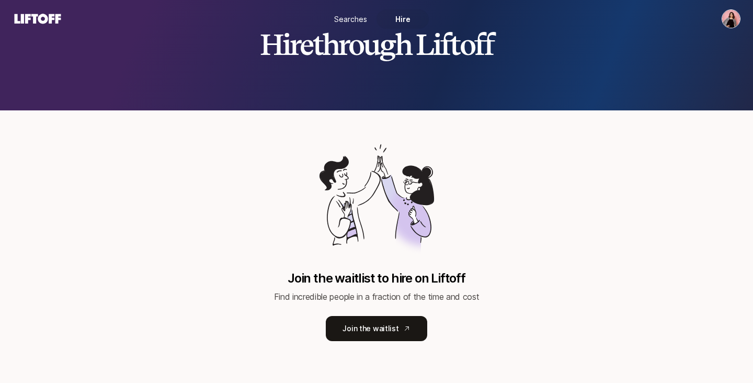
click at [348, 19] on span "Searches" at bounding box center [350, 19] width 33 height 11
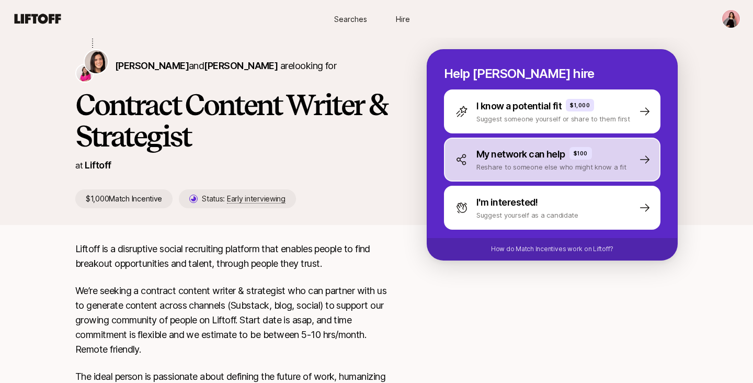
scroll to position [103, 0]
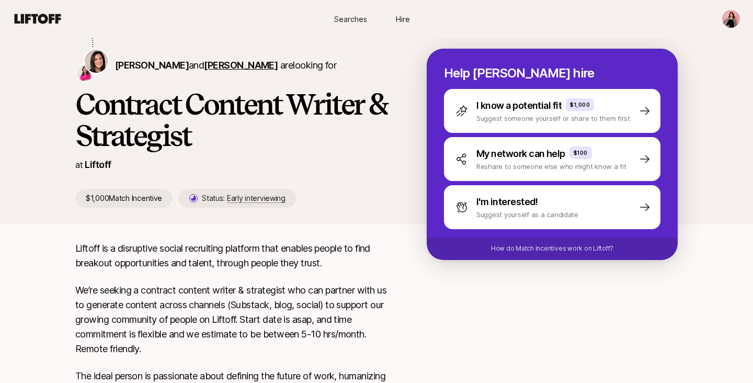
click at [240, 67] on span "[PERSON_NAME]" at bounding box center [241, 65] width 74 height 11
click at [162, 69] on span "[PERSON_NAME]" at bounding box center [152, 65] width 74 height 11
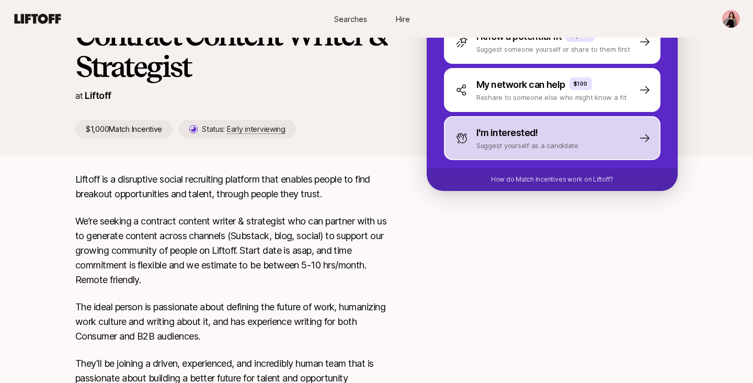
scroll to position [169, 0]
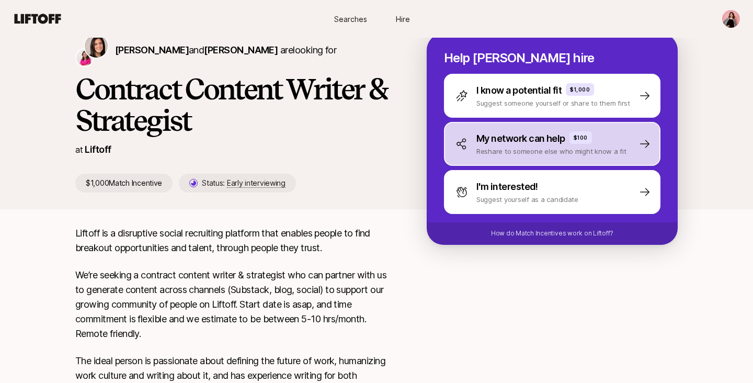
click at [520, 109] on div "I know a potential fit $1,000 Suggest someone yourself or share to them first" at bounding box center [552, 96] width 217 height 44
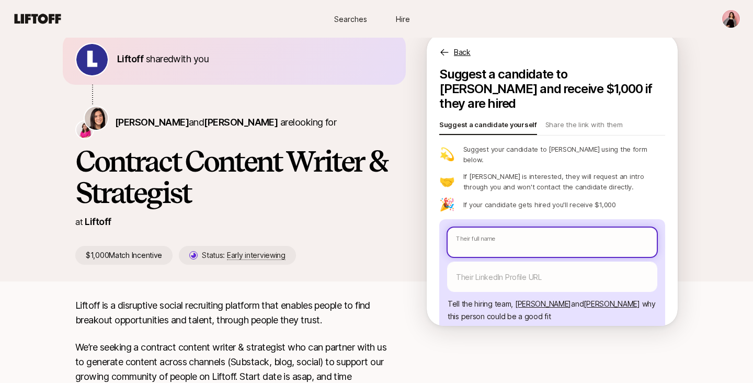
click at [503, 228] on input "text" at bounding box center [552, 242] width 209 height 29
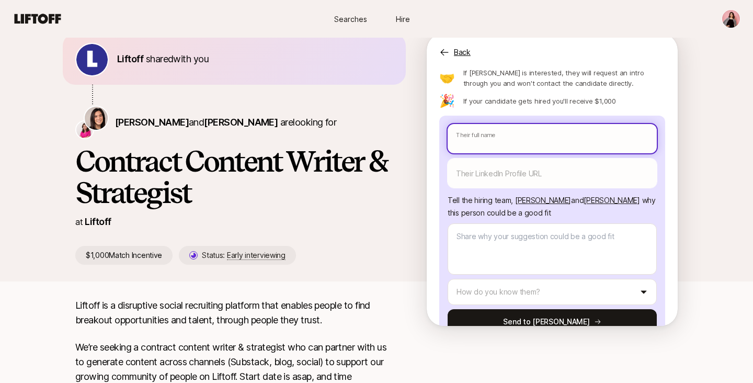
scroll to position [109, 0]
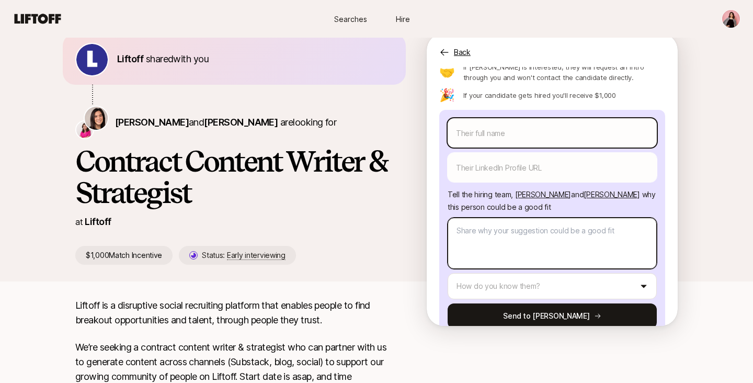
click at [503, 225] on textarea at bounding box center [552, 243] width 209 height 51
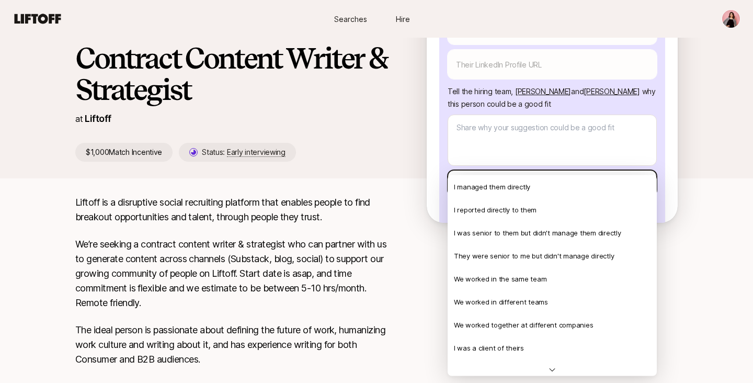
click at [517, 156] on html "New to Liftoff? See how it works Searches Hire Searches Hire [PERSON_NAME] shar…" at bounding box center [376, 42] width 753 height 383
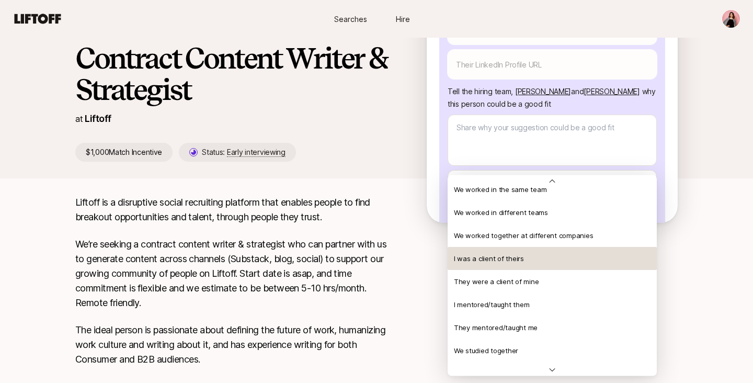
scroll to position [92, 0]
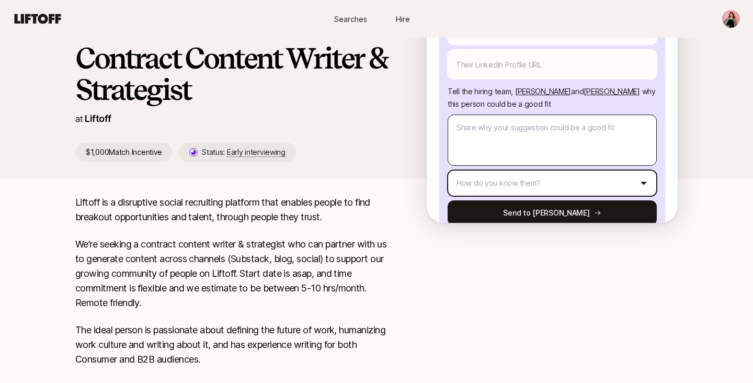
click at [531, 98] on html "New to Liftoff? See how it works Searches Hire Searches Hire Liftoff shared wit…" at bounding box center [376, 42] width 753 height 383
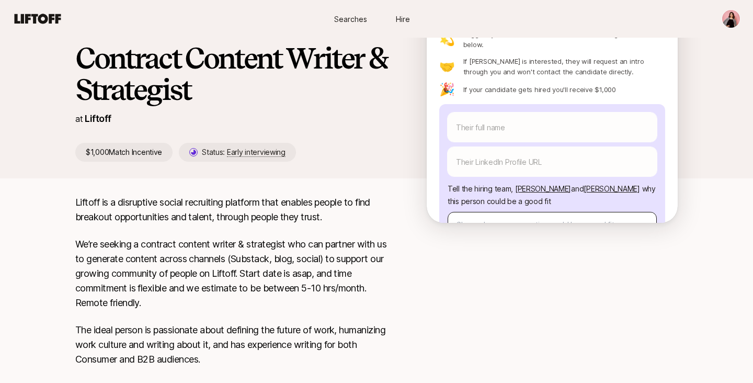
scroll to position [10, 0]
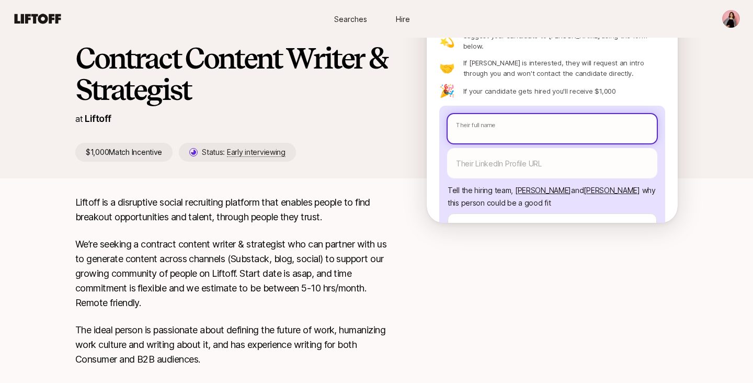
click at [518, 114] on input "text" at bounding box center [552, 128] width 209 height 29
type textarea "x"
type input "f"
type textarea "x"
type input "fA"
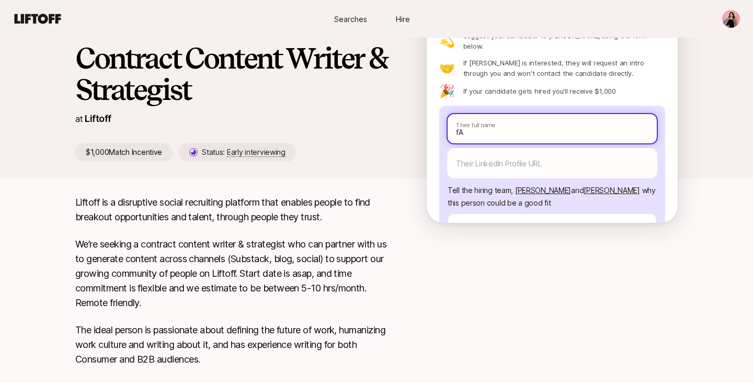
type textarea "x"
type input "fAR"
type textarea "x"
type input "fA"
type textarea "x"
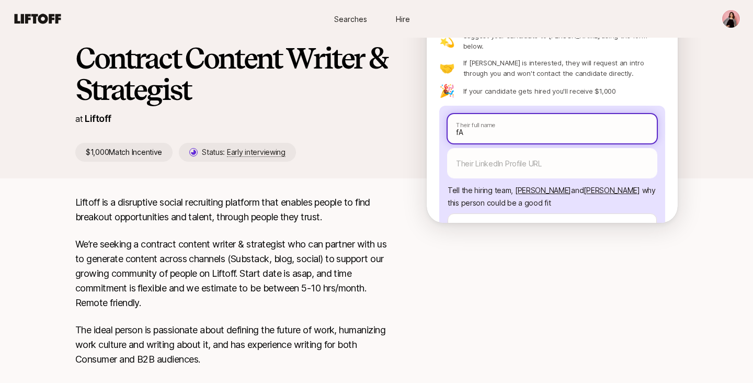
type input "f"
type textarea "x"
type input "F"
type textarea "x"
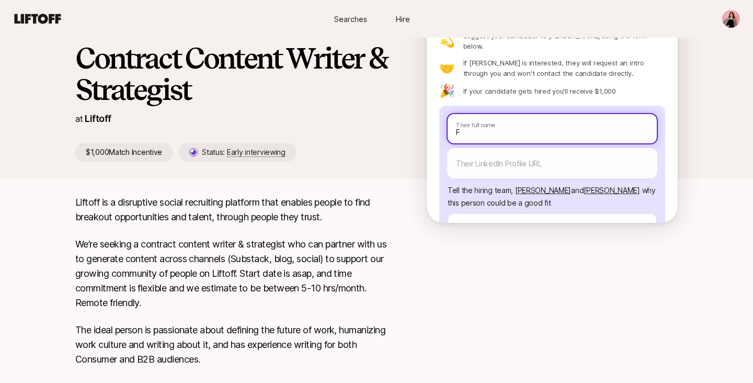
type input "Fa"
type textarea "x"
type input "Far"
type textarea "x"
type input "Fara"
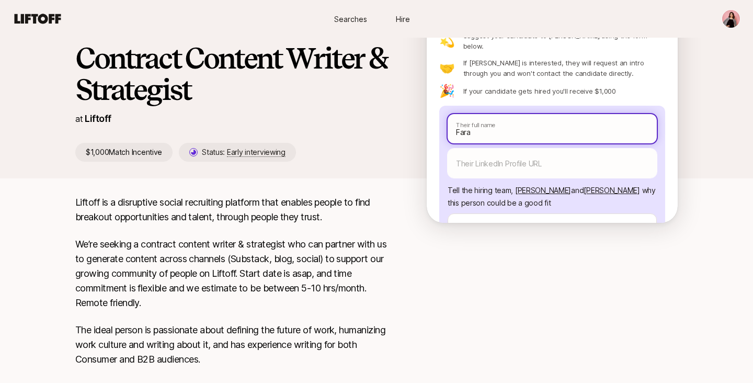
type textarea "x"
type input "Farah"
type textarea "x"
type input "Farah"
type textarea "x"
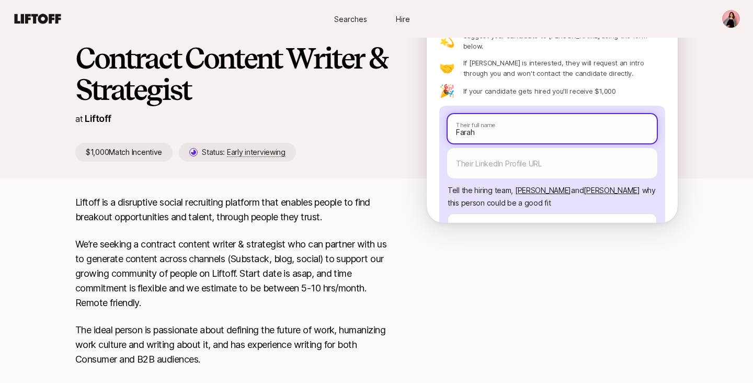
type input "Farah A"
type textarea "x"
type input "Farah Al"
type textarea "x"
type input "Farah Al"
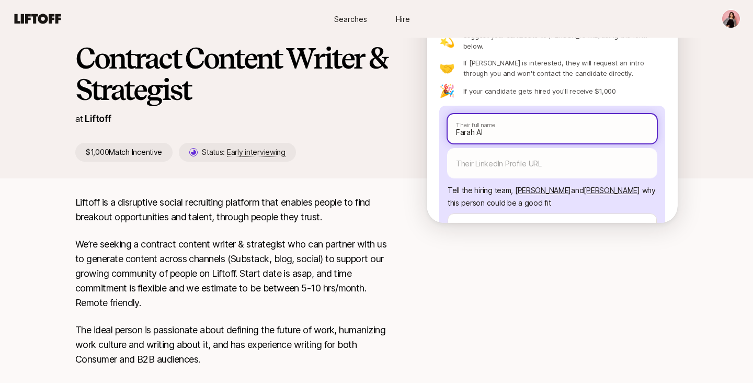
type textarea "x"
type input "Farah Al C"
type textarea "x"
type input "Farah Al Ch"
type textarea "x"
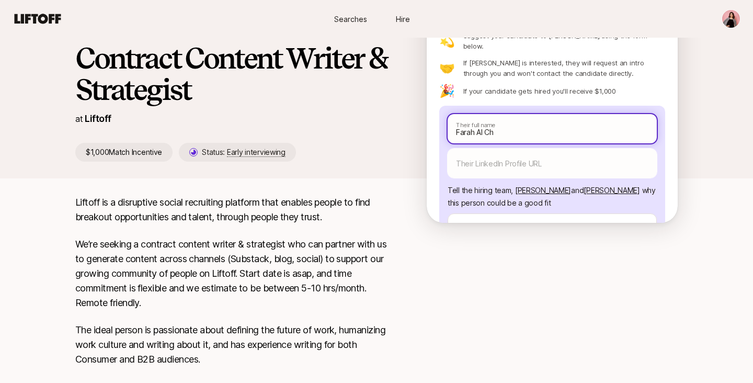
type input "Farah Al Cha"
type textarea "x"
type input "Farah Al Cham"
type textarea "x"
type input "Farah Al Chamm"
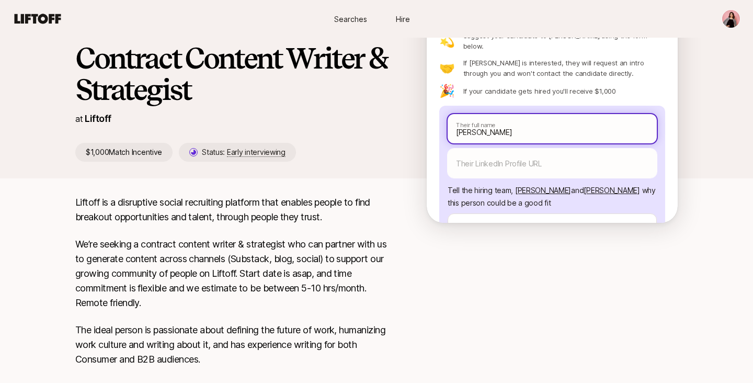
type textarea "x"
type input "Farah Al Chamma"
type textarea "x"
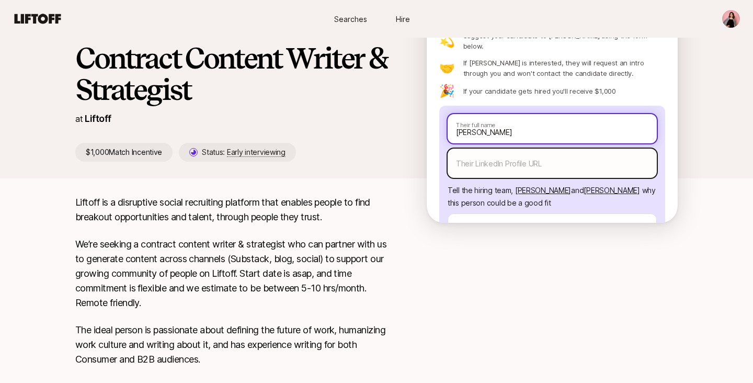
type input "[PERSON_NAME]"
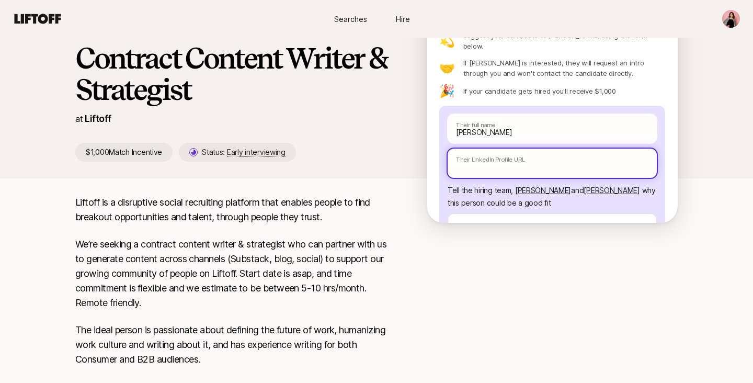
click at [509, 149] on input "text" at bounding box center [552, 163] width 209 height 29
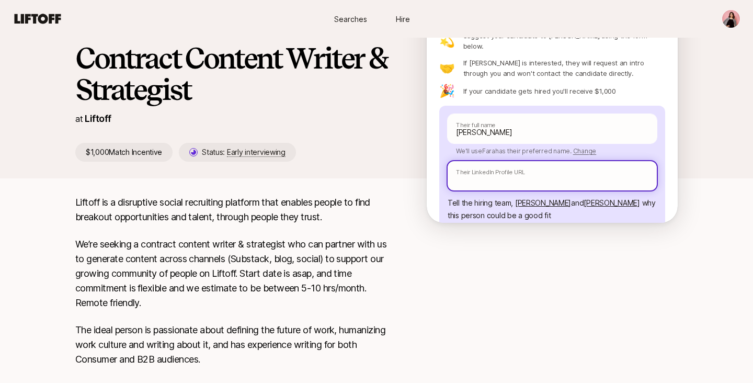
scroll to position [56, 0]
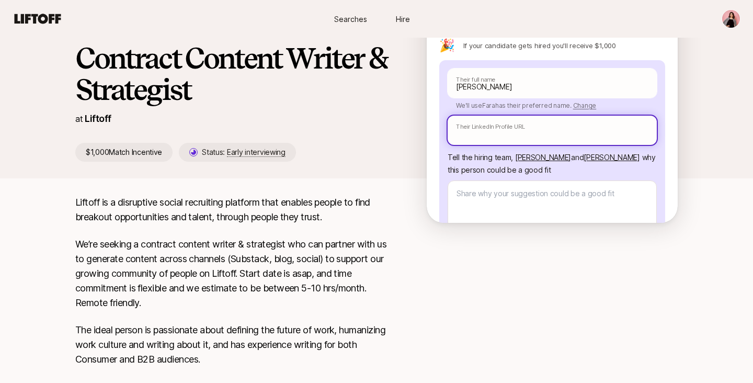
paste input "[URL][DOMAIN_NAME][PERSON_NAME]"
type textarea "x"
type input "[URL][DOMAIN_NAME][PERSON_NAME]"
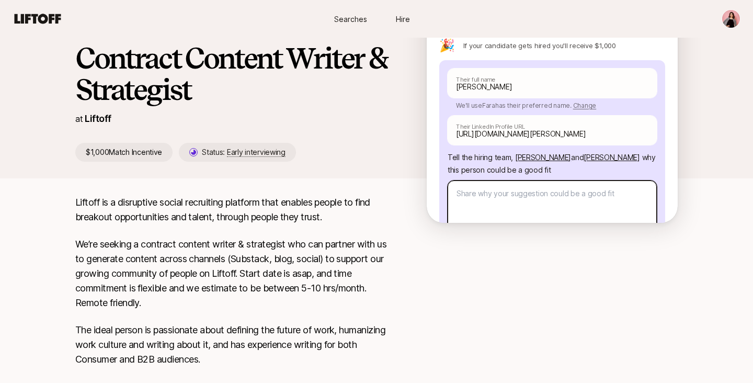
click at [540, 180] on textarea at bounding box center [552, 205] width 209 height 51
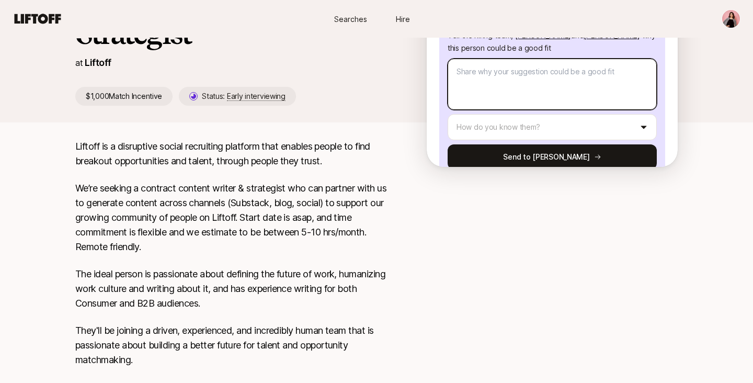
scroll to position [206, 0]
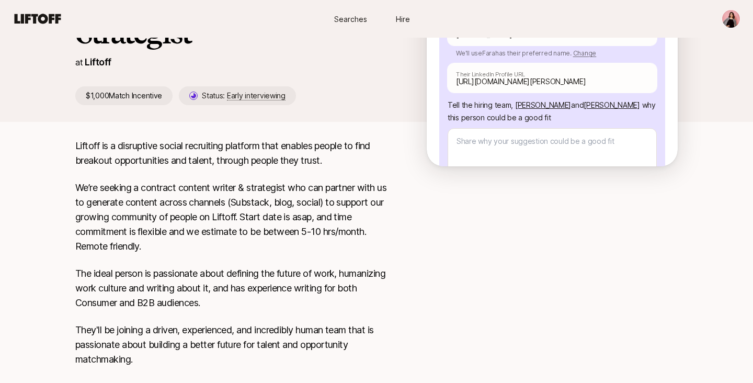
scroll to position [50, 0]
click at [537, 130] on textarea at bounding box center [552, 155] width 209 height 51
type textarea "x"
type textarea "H"
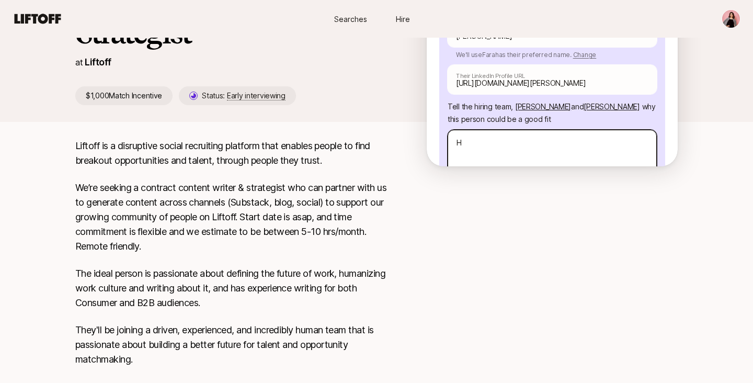
type textarea "x"
type textarea "Hi"
type textarea "x"
type textarea "Hi"
type textarea "x"
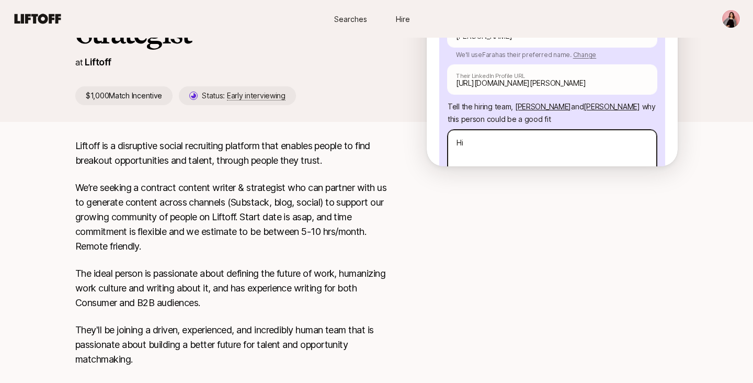
type textarea "Hi E"
type textarea "x"
type textarea "Hi Em"
type textarea "x"
type textarea "Hi Emm"
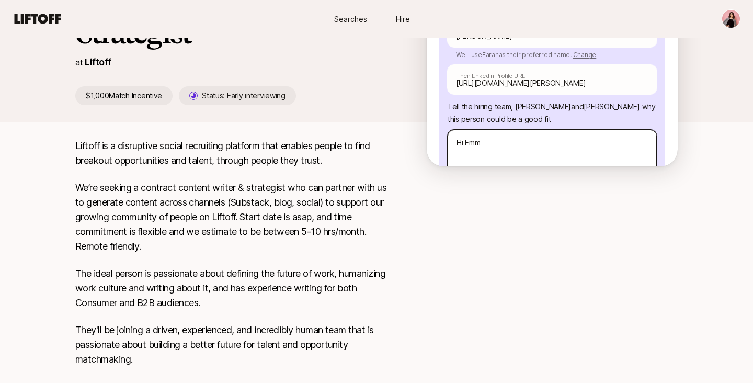
type textarea "x"
type textarea "Hi Emma"
type textarea "x"
type textarea "Hi Emma"
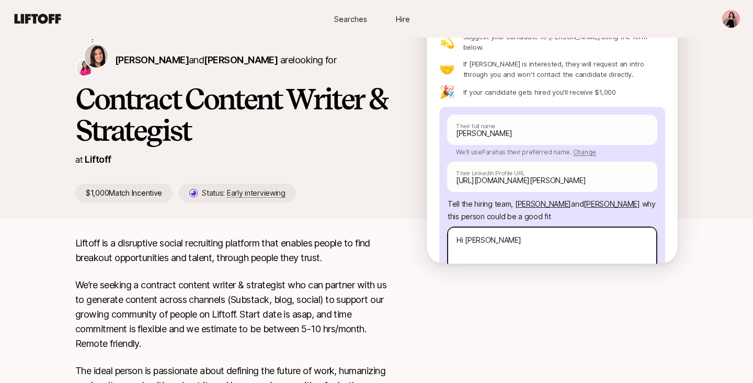
scroll to position [105, 0]
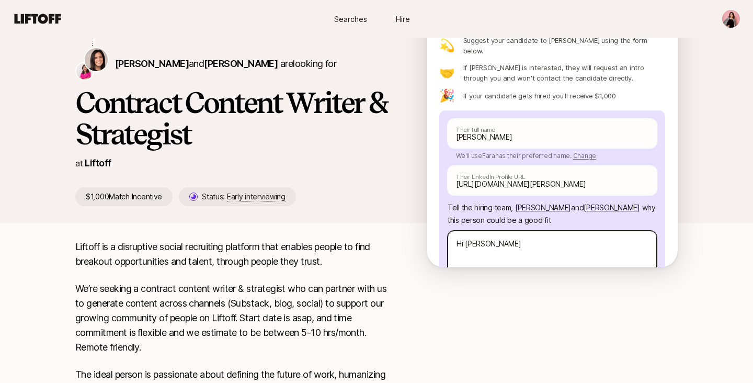
type textarea "x"
type textarea "Hi Emma a"
type textarea "x"
type textarea "Hi Emma an"
type textarea "x"
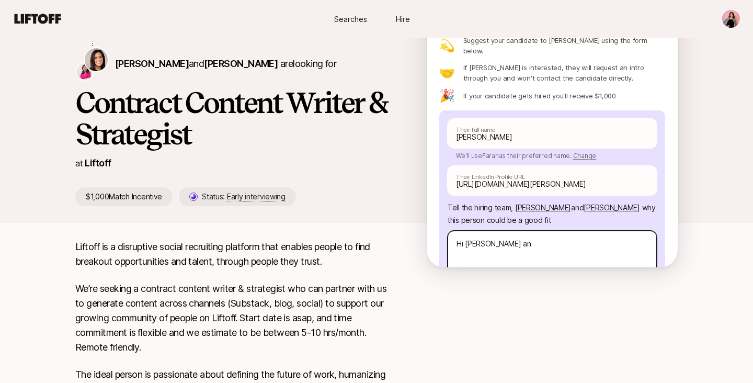
type textarea "Hi Emma and"
type textarea "x"
type textarea "Hi Emma and"
type textarea "x"
type textarea "Hi Emma and E"
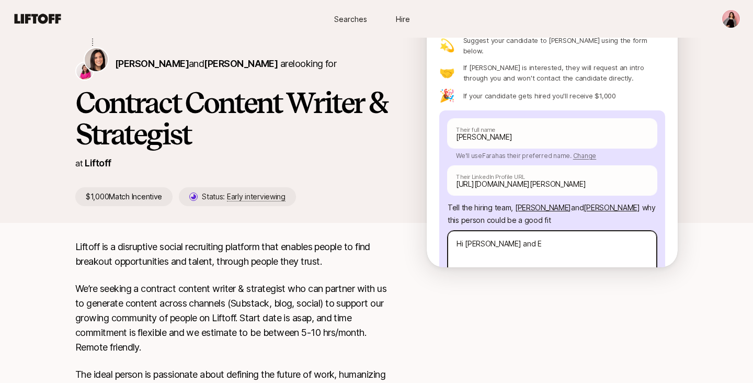
type textarea "x"
type textarea "Hi Emma and El"
type textarea "x"
type textarea "Hi Emma and Ele"
type textarea "x"
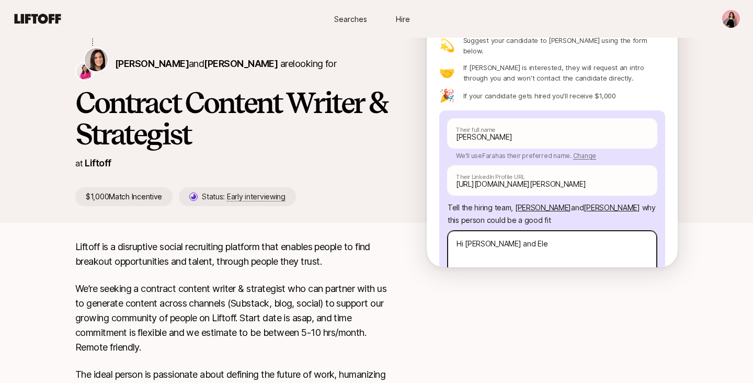
type textarea "Hi Emma and Elea"
type textarea "x"
type textarea "Hi Emma and Elean"
type textarea "x"
type textarea "Hi Emma and Eleano"
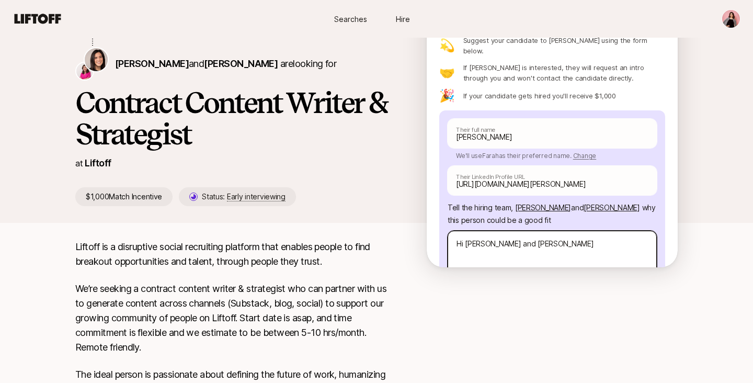
type textarea "x"
type textarea "Hi Emma and Eleanor"
type textarea "x"
type textarea "Hi Emma and Eleanor,"
type textarea "x"
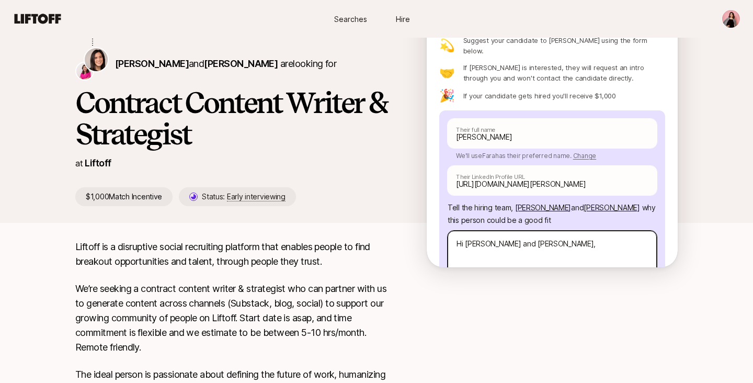
type textarea "Hi Emma and Eleanor,"
type textarea "x"
type textarea "Hi Emma and Eleanor,"
type textarea "x"
type textarea "Hi Emma and Eleanor, I"
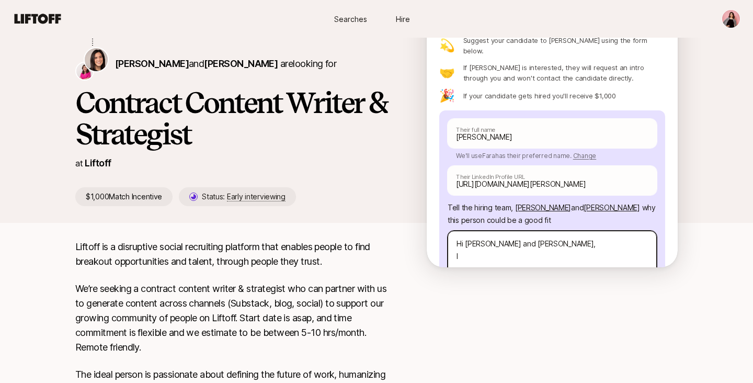
type textarea "x"
type textarea "Hi Emma and Eleanor, I'"
type textarea "x"
type textarea "Hi Emma and Eleanor, I'm"
type textarea "x"
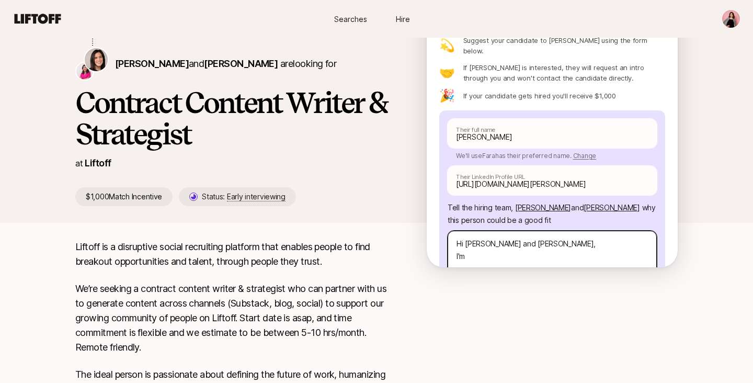
type textarea "Hi Emma and Eleanor, I'm"
type textarea "x"
type textarea "Hi Emma and Eleanor, I'm a"
type textarea "x"
type textarea "Hi Emma and Eleanor, I'm ac"
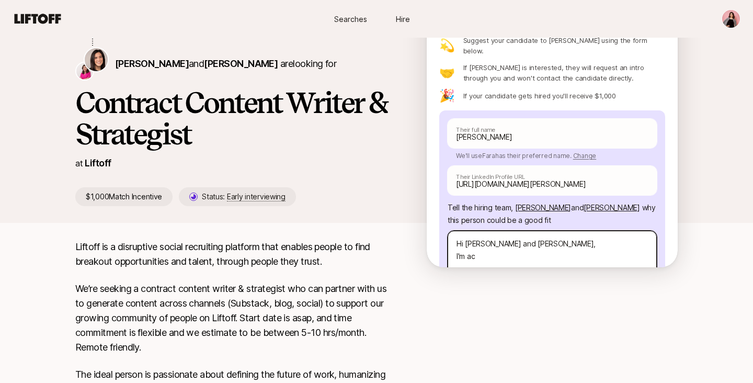
type textarea "x"
type textarea "Hi Emma and Eleanor, I'm actu"
type textarea "x"
type textarea "Hi Emma and Eleanor, I'm actua"
type textarea "x"
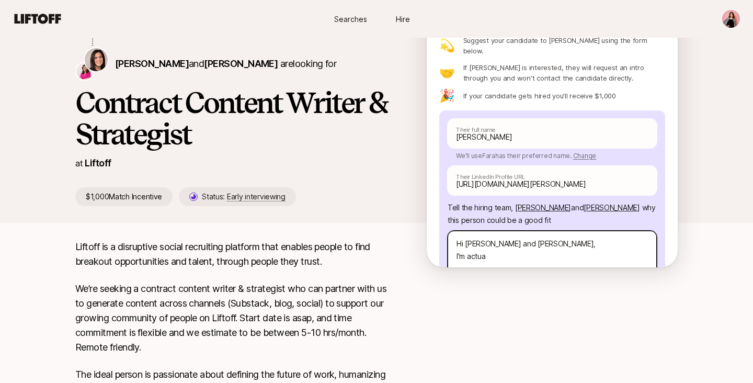
type textarea "Hi Emma and Eleanor, I'm actual"
type textarea "x"
type textarea "Hi Emma and Eleanor, I'm actuall"
type textarea "x"
type textarea "Hi Emma and Eleanor, I'm actually"
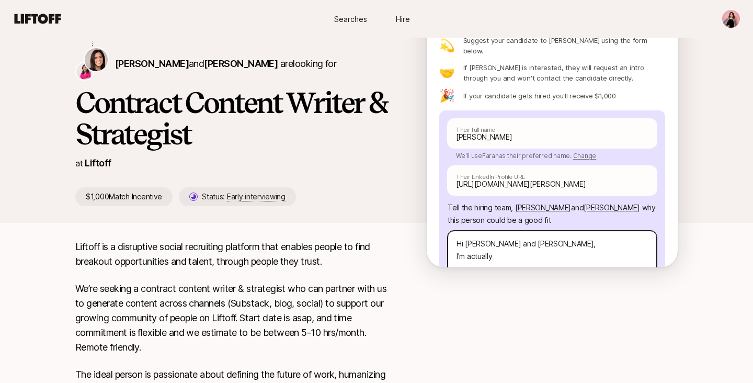
type textarea "x"
type textarea "Hi Emma and Eleanor, I'm actually"
type textarea "x"
type textarea "Hi Emma and Eleanor, I'm actually r"
type textarea "x"
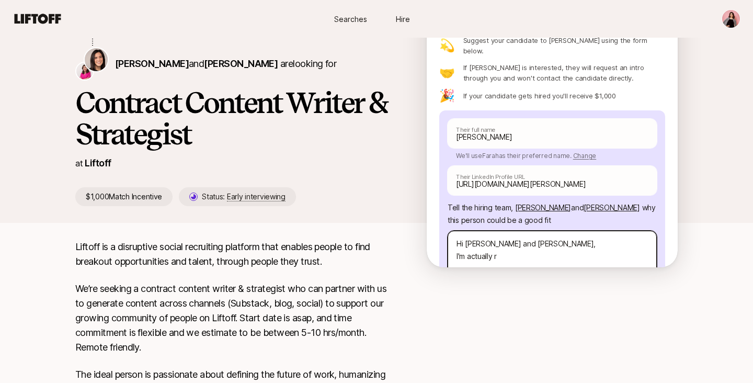
type textarea "Hi Emma and Eleanor, I'm actually re"
type textarea "x"
type textarea "Hi Emma and Eleanor, I'm actually rec"
type textarea "x"
type textarea "Hi Emma and Eleanor, I'm actually reco"
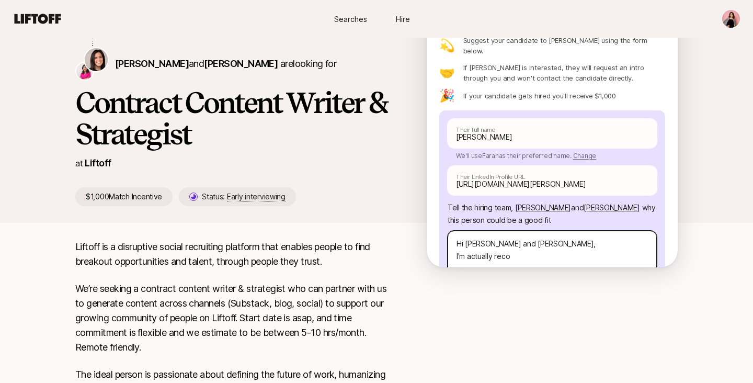
type textarea "x"
type textarea "Hi Emma and Eleanor, I'm actually recom"
type textarea "x"
type textarea "Hi Emma and Eleanor, I'm actually recomm"
type textarea "x"
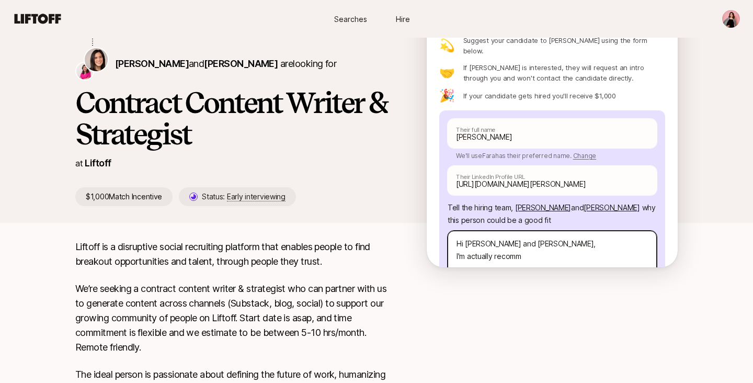
type textarea "Hi Emma and Eleanor, I'm actually recomme"
type textarea "x"
type textarea "Hi Emma and Eleanor, I'm actually recommen"
type textarea "x"
type textarea "Hi Emma and Eleanor, I'm actually recommend"
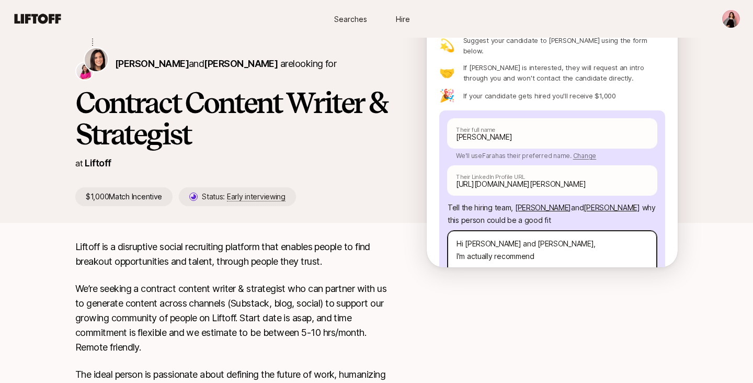
type textarea "x"
type textarea "Hi Emma and Eleanor, I'm actually recommendi"
type textarea "x"
type textarea "Hi Emma and Eleanor, I'm actually recommendin"
type textarea "x"
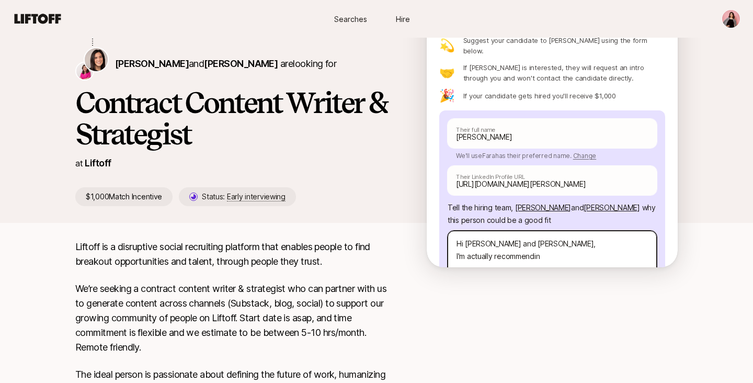
type textarea "Hi Emma and Eleanor, I'm actually recommending"
type textarea "x"
type textarea "Hi Emma and Eleanor, I'm actually recommending"
type textarea "x"
type textarea "Hi Emma and Eleanor, I'm actually recommending m"
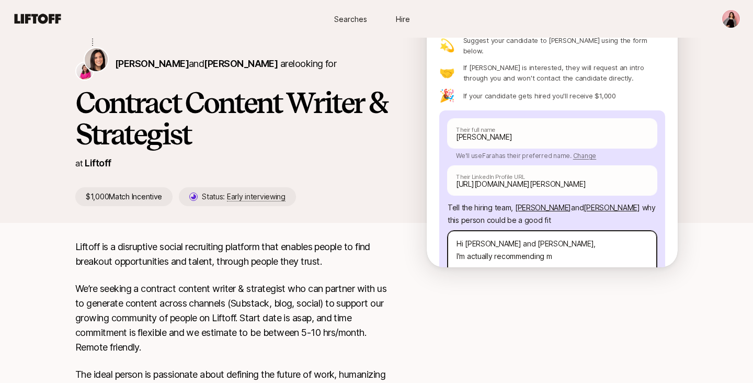
type textarea "x"
type textarea "Hi Emma and Eleanor, I'm actually recommending my"
type textarea "x"
type textarea "Hi Emma and Eleanor, I'm actually recommending mys"
type textarea "x"
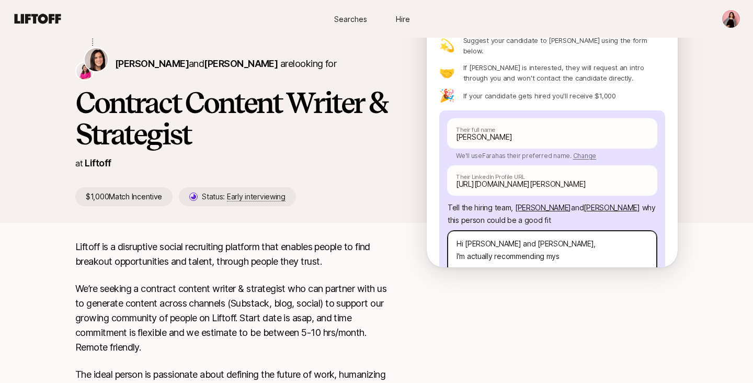
type textarea "Hi Emma and Eleanor, I'm actually recommending myse"
type textarea "x"
type textarea "Hi Emma and Eleanor, I'm actually recommending mysel"
type textarea "x"
type textarea "Hi Emma and Eleanor, I'm actually recommending myself"
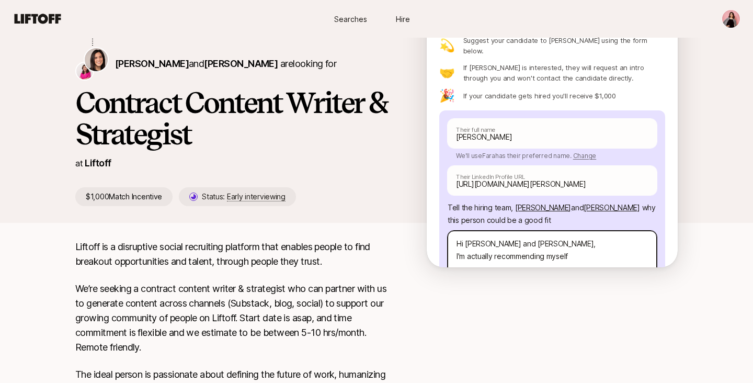
type textarea "x"
type textarea "Hi Emma and Eleanor, I'm actually recommending myself"
type textarea "x"
type textarea "Hi Emma and Eleanor, I'm actually recommending myself fo"
type textarea "x"
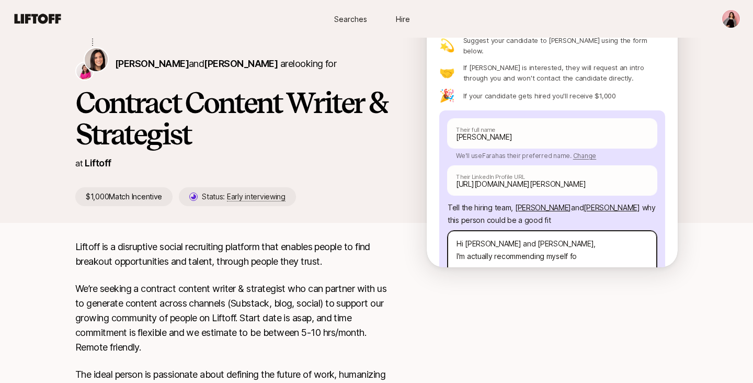
type textarea "Hi Emma and Eleanor, I'm actually recommending myself for"
type textarea "x"
type textarea "Hi Emma and Eleanor, I'm actually recommending myself for"
type textarea "x"
type textarea "Hi Emma and Eleanor, I'm actually recommending myself for t"
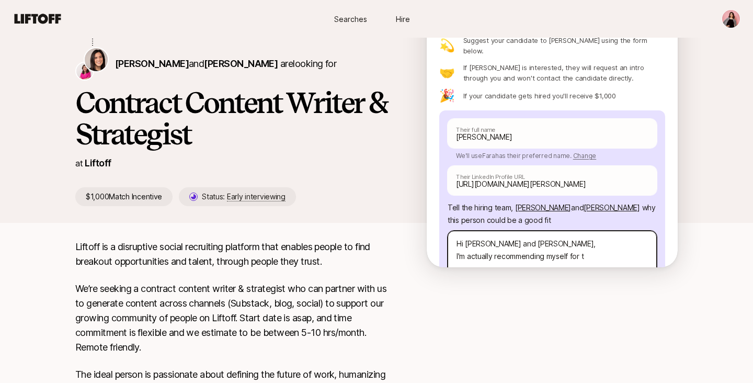
type textarea "x"
type textarea "Hi Emma and Eleanor, I'm actually recommending myself for th"
type textarea "x"
type textarea "Hi Emma and Eleanor, I'm actually recommending myself for thi"
type textarea "x"
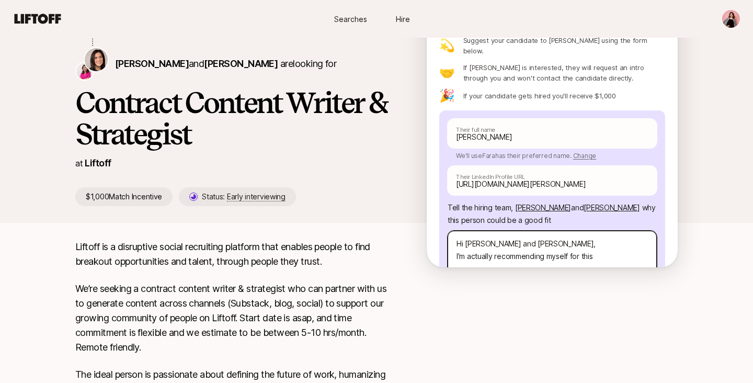
type textarea "Hi Emma and Eleanor, I'm actually recommending myself for this"
type textarea "x"
type textarea "Hi Emma and Eleanor, I'm actually recommending myself for this o"
type textarea "x"
type textarea "Hi Emma and Eleanor, I'm actually recommending myself for this op"
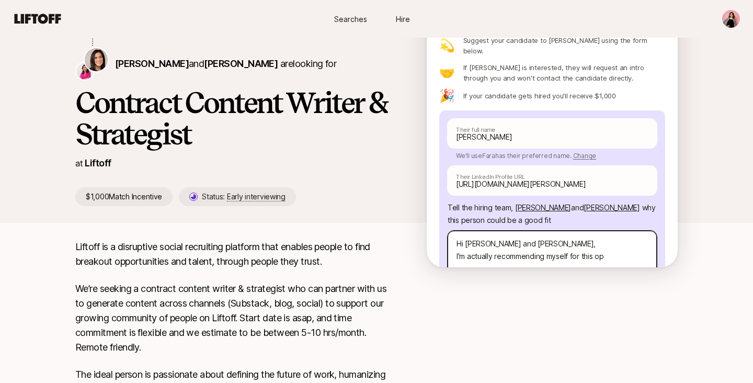
type textarea "x"
type textarea "Hi Emma and Eleanor, I'm actually recommending myself for this opp"
type textarea "x"
type textarea "Hi Emma and Eleanor, I'm actually recommending myself for this oppor"
type textarea "x"
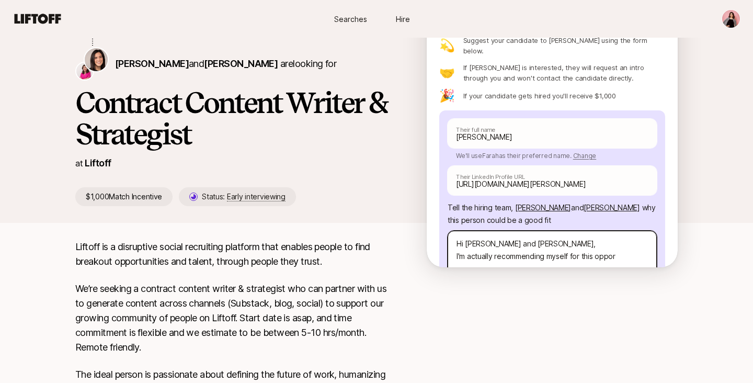
type textarea "Hi Emma and Eleanor, I'm actually recommending myself for this opport"
type textarea "x"
type textarea "Hi Emma and Eleanor, I'm actually recommending myself for this opportu"
type textarea "x"
type textarea "Hi Emma and Eleanor, I'm actually recommending myself for this opportun"
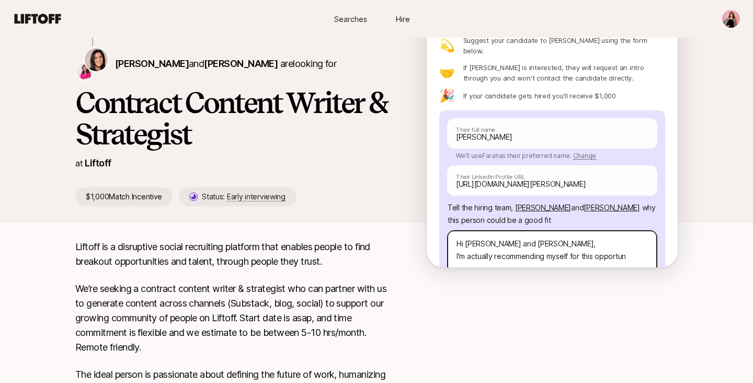
type textarea "x"
type textarea "Hi Emma and Eleanor, I'm actually recommending myself for this opportuni"
type textarea "x"
type textarea "Hi Emma and Eleanor, I'm actually recommending myself for this opportunit"
type textarea "x"
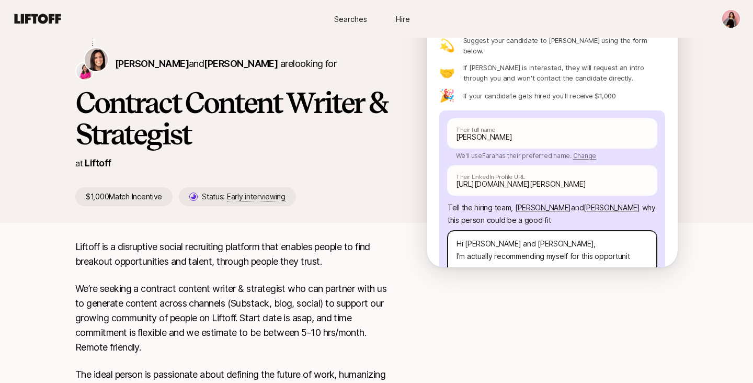
type textarea "Hi Emma and Eleanor, I'm actually recommending myself for this opportunity"
type textarea "x"
type textarea "Hi Emma and Eleanor, I'm actually recommending myself for this opportunity"
type textarea "x"
type textarea "Hi Emma and Eleanor, I'm actually recommending myself for this opportunity I"
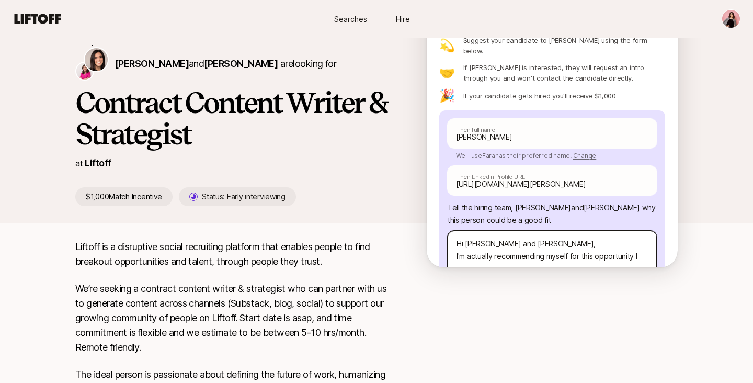
type textarea "x"
type textarea "Hi Emma and Eleanor, I'm actually recommending myself for this opportunity"
type textarea "x"
type textarea "Hi Emma and Eleanor, I'm actually recommending myself for this opportunity"
type textarea "x"
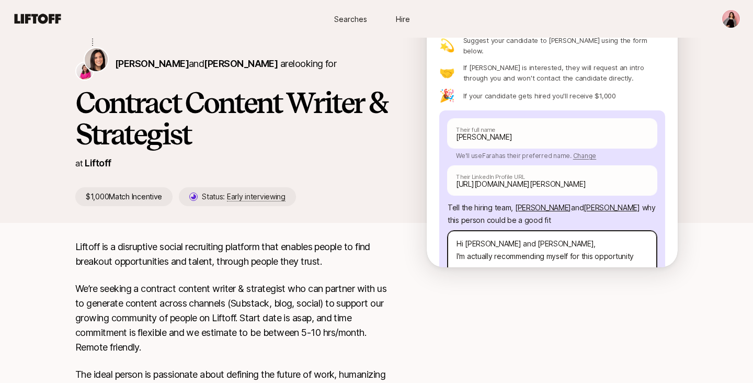
type textarea "Hi Emma and Eleanor, I'm actually recommending myself for this opportunity."
type textarea "x"
type textarea "Hi Emma and Eleanor, I'm actually recommending myself for this opportunity."
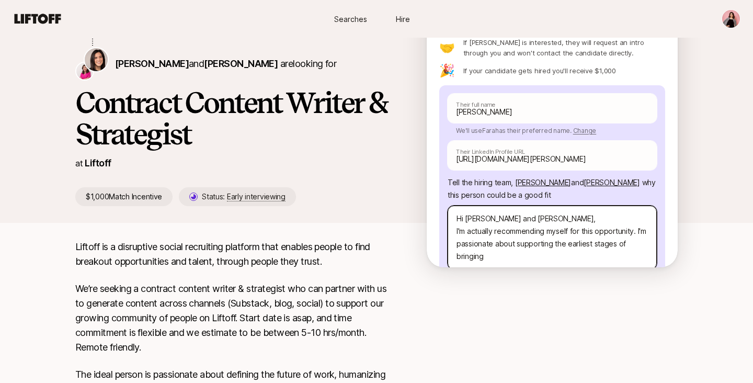
scroll to position [81, 0]
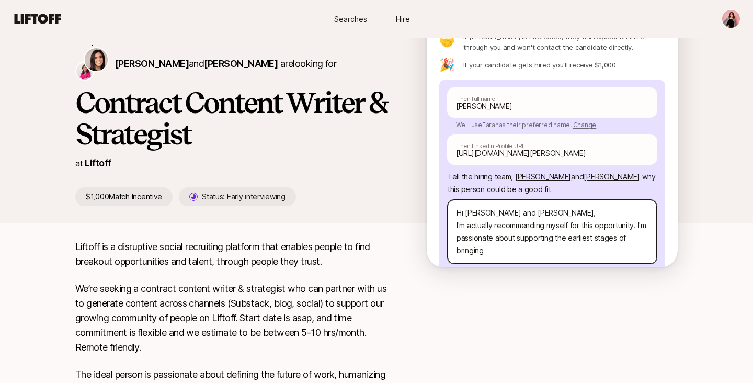
click at [474, 225] on textarea "Hi Emma and Eleanor, I'm actually recommending myself for this opportunity. I'm…" at bounding box center [552, 232] width 209 height 64
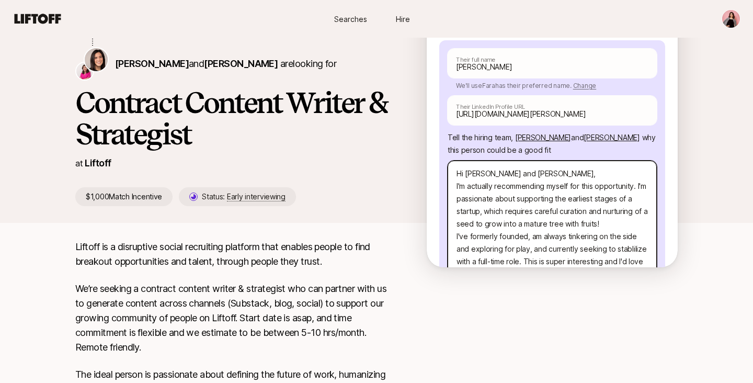
scroll to position [133, 0]
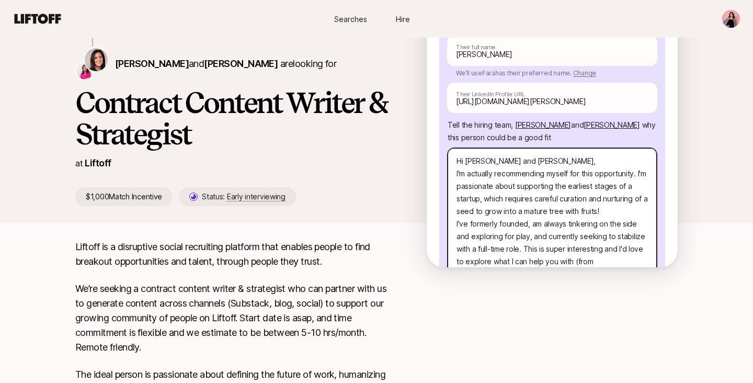
click at [585, 259] on textarea "Hi Emma and Eleanor, I'm actually recommending myself for this opportunity. I'm…" at bounding box center [552, 224] width 209 height 152
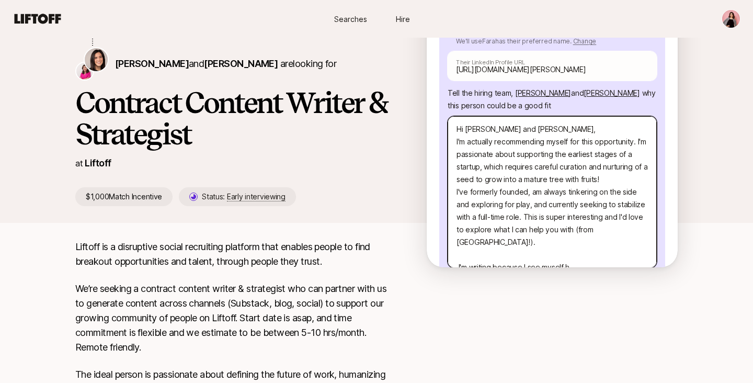
scroll to position [165, 0]
click at [573, 233] on textarea "Hi Emma and Eleanor, I'm actually recommending myself for this opportunity. I'm…" at bounding box center [552, 192] width 209 height 152
click at [558, 228] on textarea "Hi Emma and Eleanor, I'm actually recommending myself for this opportunity. I'm…" at bounding box center [552, 192] width 209 height 152
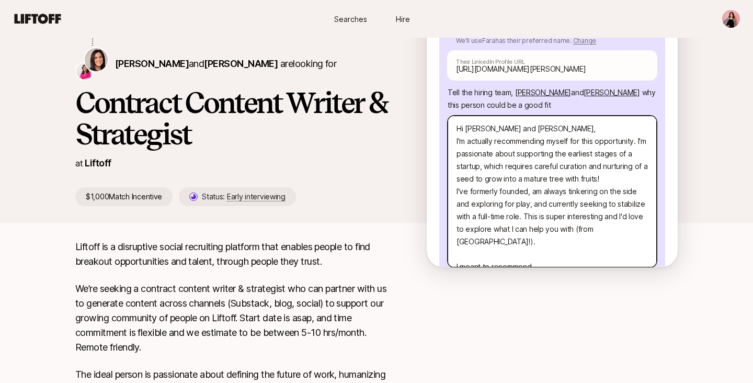
click at [558, 228] on textarea "Hi Emma and Eleanor, I'm actually recommending myself for this opportunity. I'm…" at bounding box center [552, 192] width 209 height 152
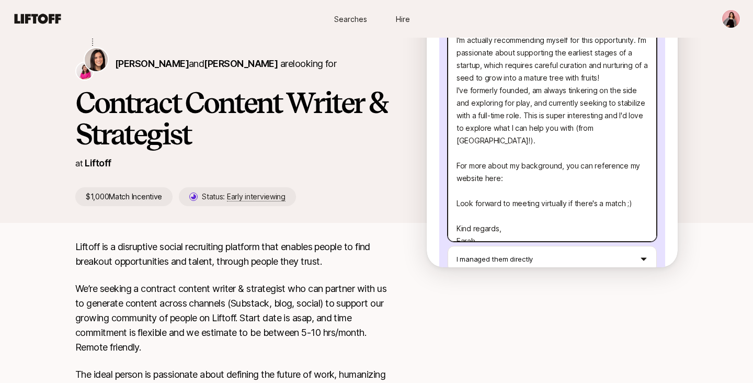
scroll to position [266, 0]
click at [552, 139] on textarea "Hi Emma and Eleanor, I'm actually recommending myself for this opportunity. I'm…" at bounding box center [552, 128] width 209 height 227
paste textarea "[URL][DOMAIN_NAME]"
drag, startPoint x: 537, startPoint y: 210, endPoint x: 535, endPoint y: 15, distance: 195.1
click at [535, 14] on div "Searches Hire Searches Hire Liftoff shared with you Eleanor Morgan and Emma Fra…" at bounding box center [376, 216] width 753 height 593
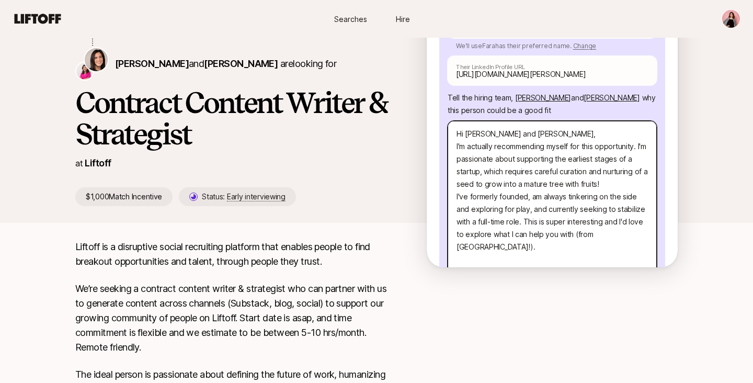
scroll to position [161, 0]
click at [457, 120] on textarea "Hi Emma and Eleanor, I'm actually recommending myself for this opportunity. I'm…" at bounding box center [552, 233] width 209 height 227
click at [543, 120] on textarea "Hi Emma and Eleanor, I'm actually recommending myself for this opportunity. I'm…" at bounding box center [552, 233] width 209 height 227
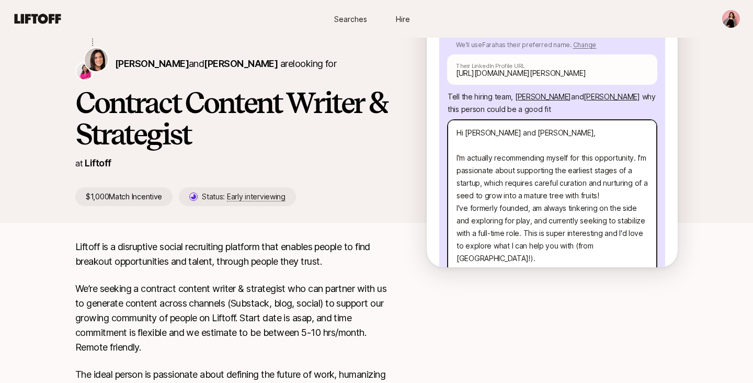
click at [457, 120] on textarea "Hi Emma and Eleanor, I'm actually recommending myself for this opportunity. I'm…" at bounding box center [552, 240] width 209 height 240
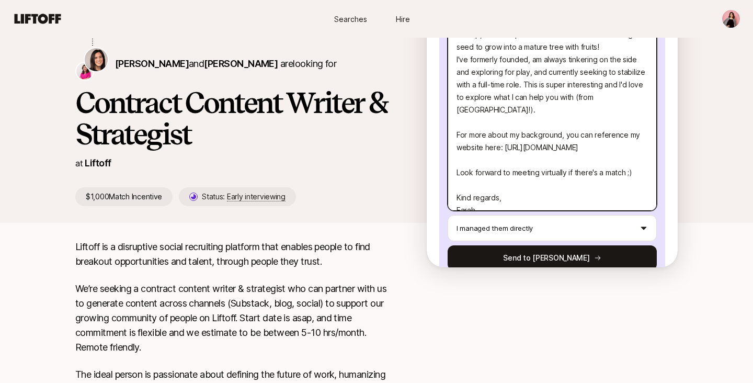
drag, startPoint x: 457, startPoint y: 110, endPoint x: 468, endPoint y: 266, distance: 156.3
click at [468, 266] on div "Suggest a candidate to Eleanor and receive $1,000 if they are hired Suggest a c…" at bounding box center [552, 137] width 251 height 259
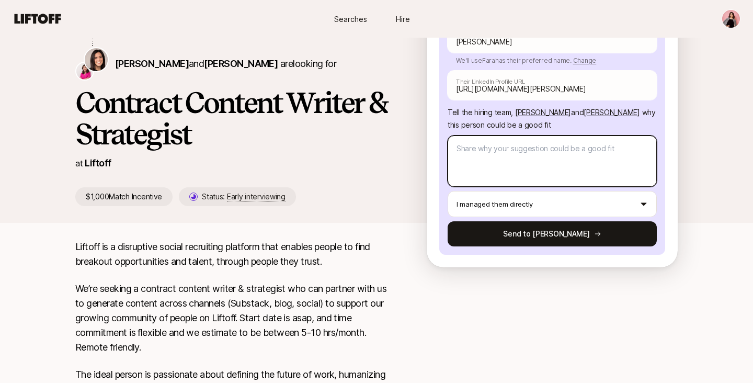
scroll to position [97, 0]
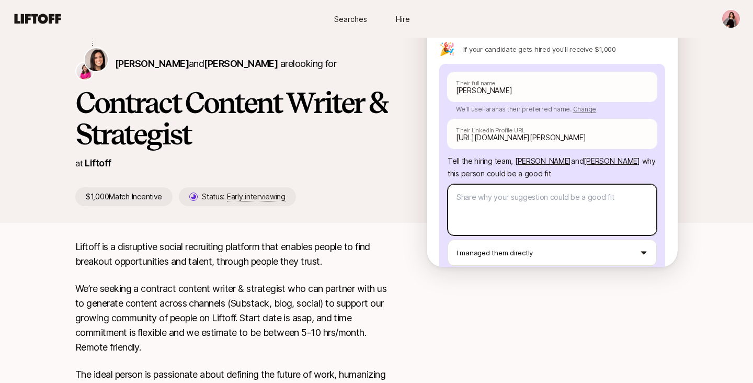
click at [543, 184] on textarea at bounding box center [552, 209] width 209 height 51
paste textarea "Hi Emma and Eleanor, I’m recommending myself for this opportunity because I’m d…"
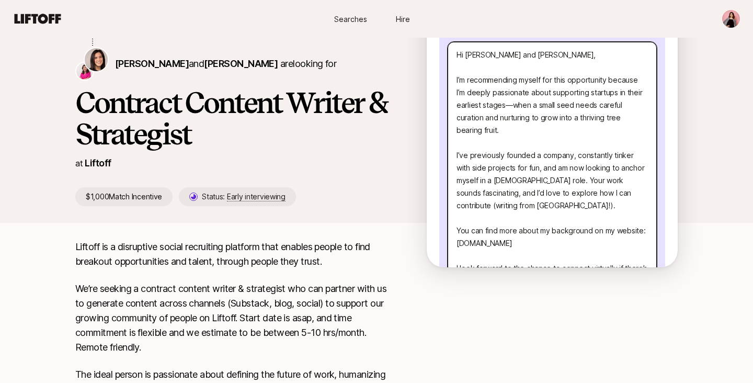
scroll to position [252, 0]
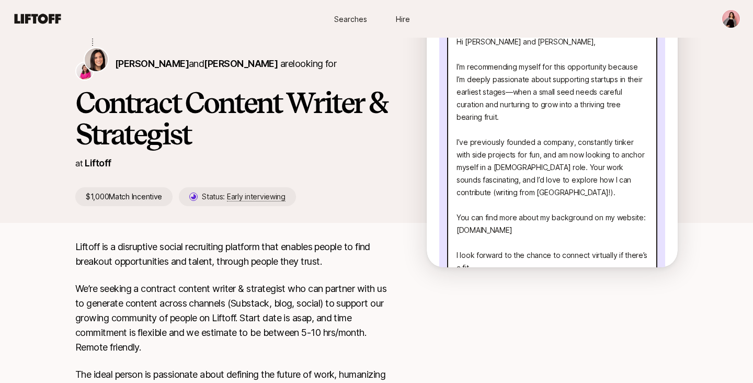
click at [609, 132] on textarea "Hi Emma and Eleanor, I’m recommending myself for this opportunity because I’m d…" at bounding box center [552, 174] width 209 height 290
click at [516, 143] on textarea "Hi Emma and Eleanor, I’m recommending myself for this opportunity because I’m d…" at bounding box center [552, 174] width 209 height 290
click at [515, 143] on textarea "Hi Emma and Eleanor, I’m recommending myself for this opportunity because I’m d…" at bounding box center [552, 174] width 209 height 290
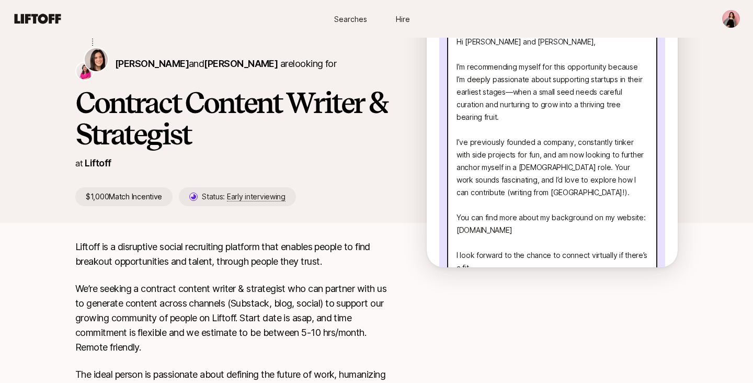
click at [515, 143] on textarea "Hi Emma and Eleanor, I’m recommending myself for this opportunity because I’m d…" at bounding box center [552, 174] width 209 height 290
click at [552, 145] on textarea "Hi Emma and Eleanor, I’m recommending myself for this opportunity because I’m d…" at bounding box center [552, 174] width 209 height 290
click at [495, 152] on textarea "Hi Emma and Eleanor, I’m recommending myself for this opportunity because I’m d…" at bounding box center [552, 174] width 209 height 290
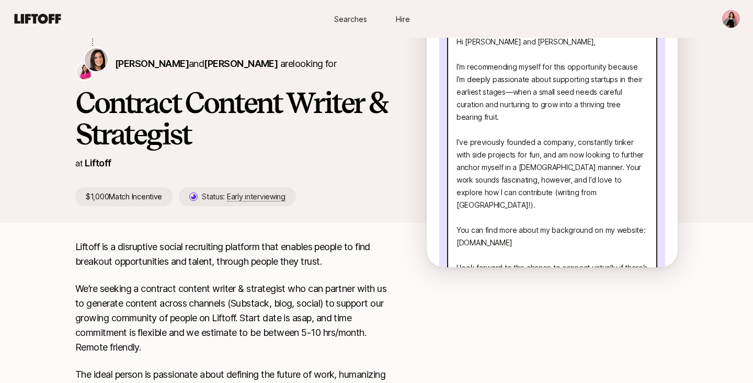
click at [587, 171] on textarea "Hi Emma and Eleanor, I’m recommending myself for this opportunity because I’m d…" at bounding box center [552, 174] width 209 height 290
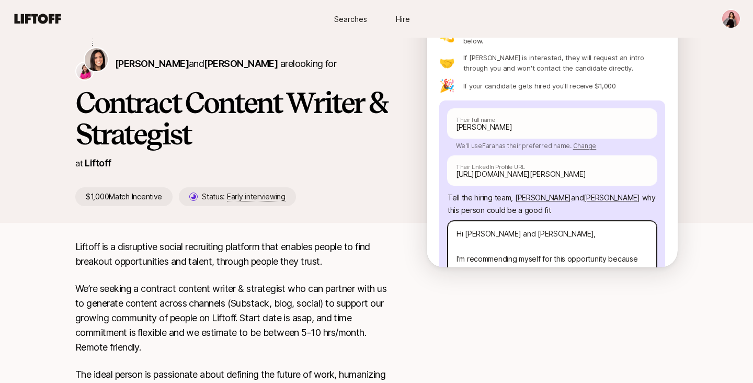
scroll to position [63, 0]
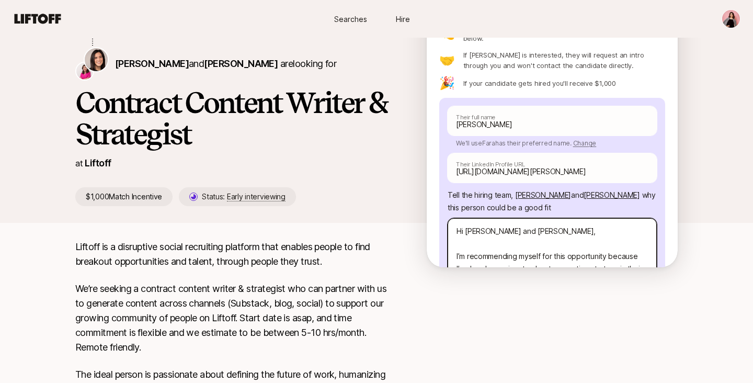
click at [482, 218] on textarea "Hi Emma and Eleanor, I’m recommending myself for this opportunity because I’m d…" at bounding box center [552, 369] width 209 height 302
drag, startPoint x: 481, startPoint y: 208, endPoint x: 502, endPoint y: 207, distance: 20.4
click at [503, 218] on textarea "Hi Emma and Eleanor, I’m recommending myself for this opportunity because I’m d…" at bounding box center [552, 369] width 209 height 302
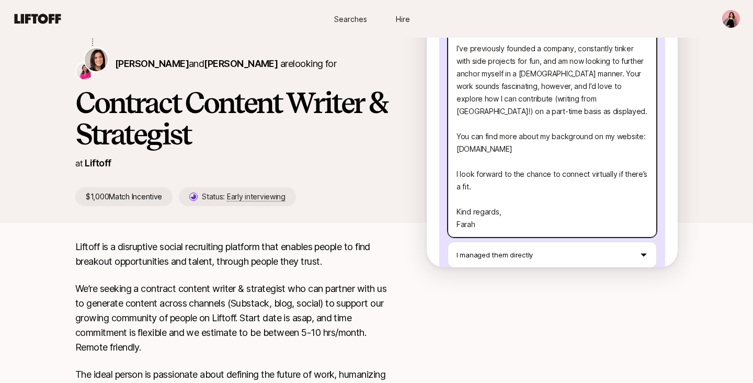
scroll to position [373, 0]
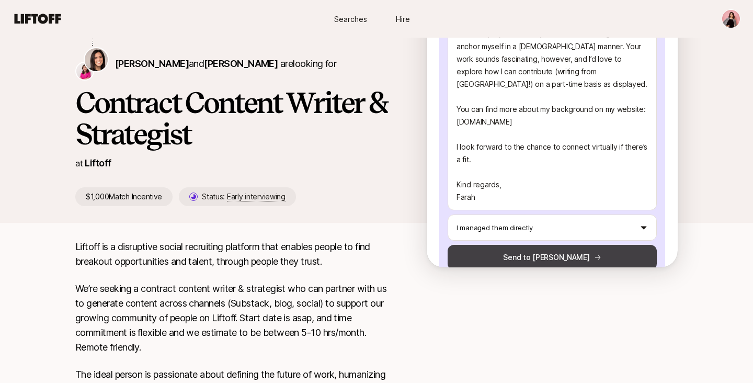
click at [518, 245] on button "Send to Eleanor" at bounding box center [552, 257] width 209 height 25
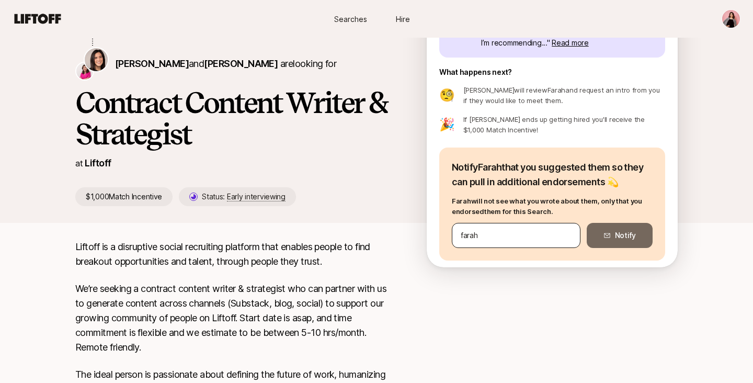
scroll to position [64, 0]
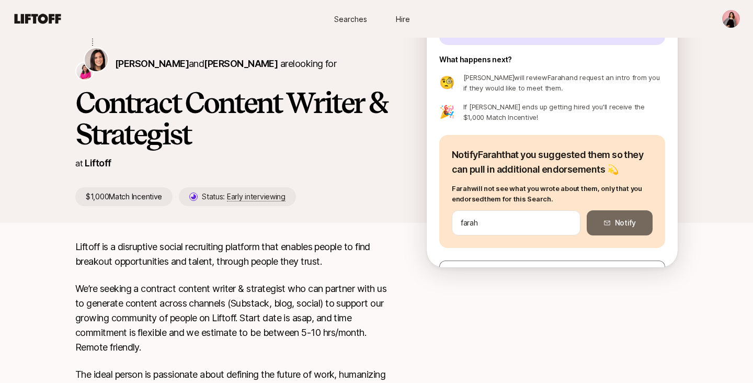
click at [519, 209] on div "Notify Farah that you suggested them so they can pull in additional endorsement…" at bounding box center [552, 191] width 226 height 113
click at [507, 208] on div "Notify Farah that you suggested them so they can pull in additional endorsement…" at bounding box center [552, 191] width 226 height 113
click at [507, 214] on div "farah" at bounding box center [516, 222] width 129 height 25
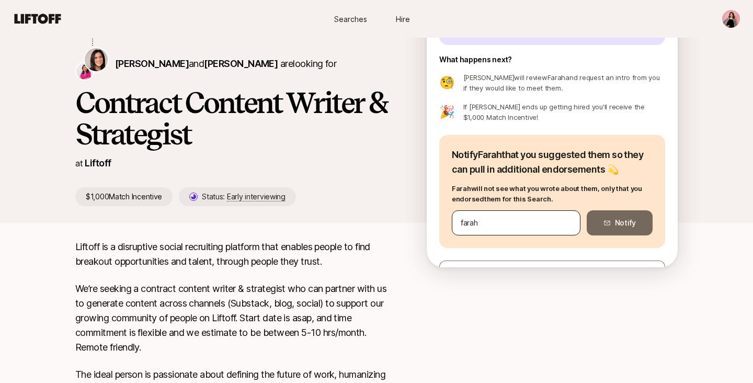
click at [507, 214] on div "farah" at bounding box center [516, 222] width 129 height 25
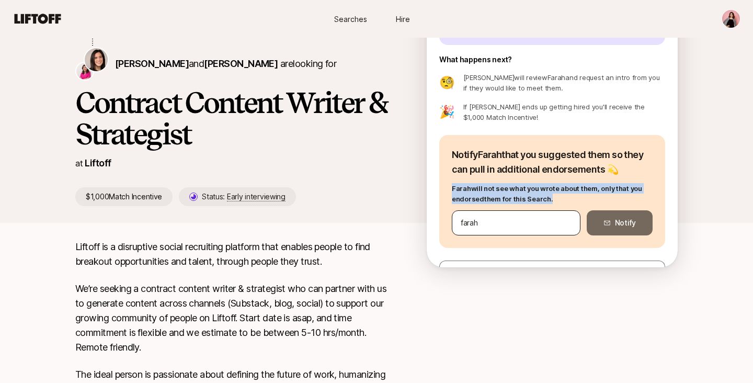
click at [507, 214] on div "farah" at bounding box center [516, 222] width 129 height 25
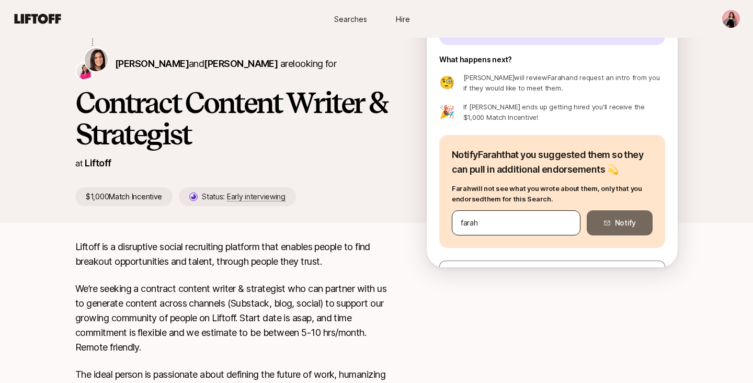
click at [459, 224] on div "farah" at bounding box center [516, 222] width 129 height 25
click at [459, 223] on div "farah" at bounding box center [516, 222] width 129 height 25
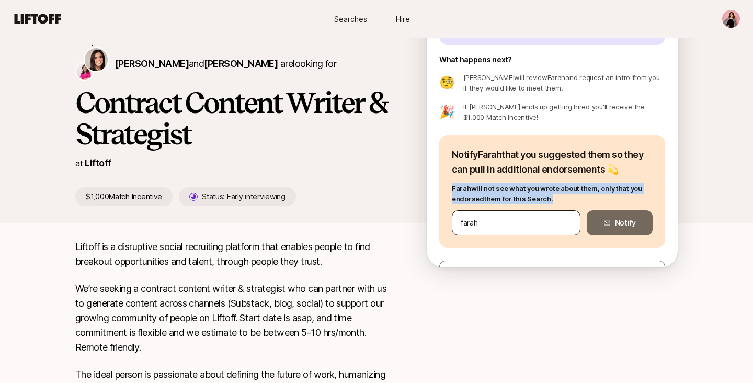
click at [459, 223] on div "farah" at bounding box center [516, 222] width 129 height 25
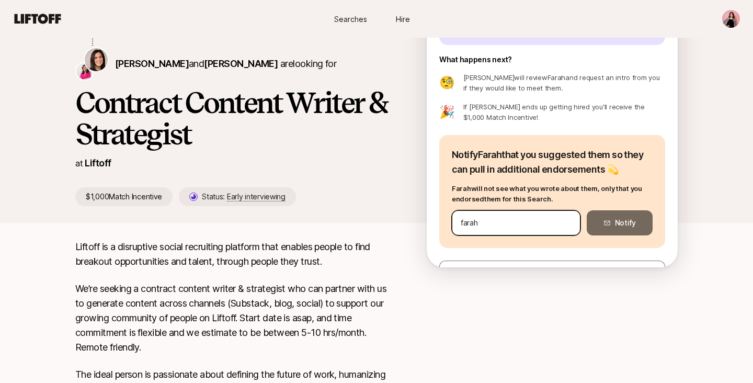
click at [470, 223] on input "farah" at bounding box center [516, 223] width 111 height 13
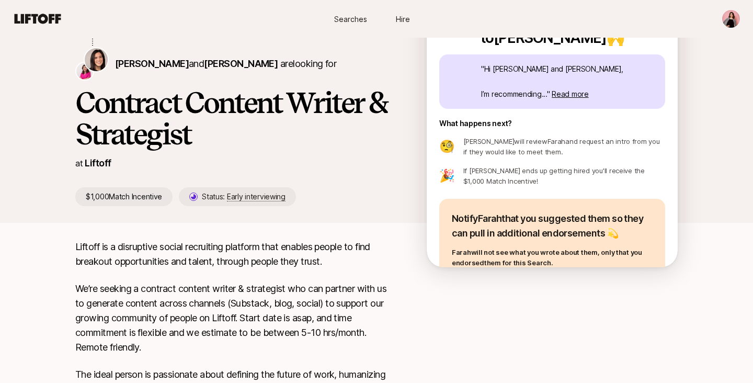
scroll to position [0, 0]
